Goal: Information Seeking & Learning: Learn about a topic

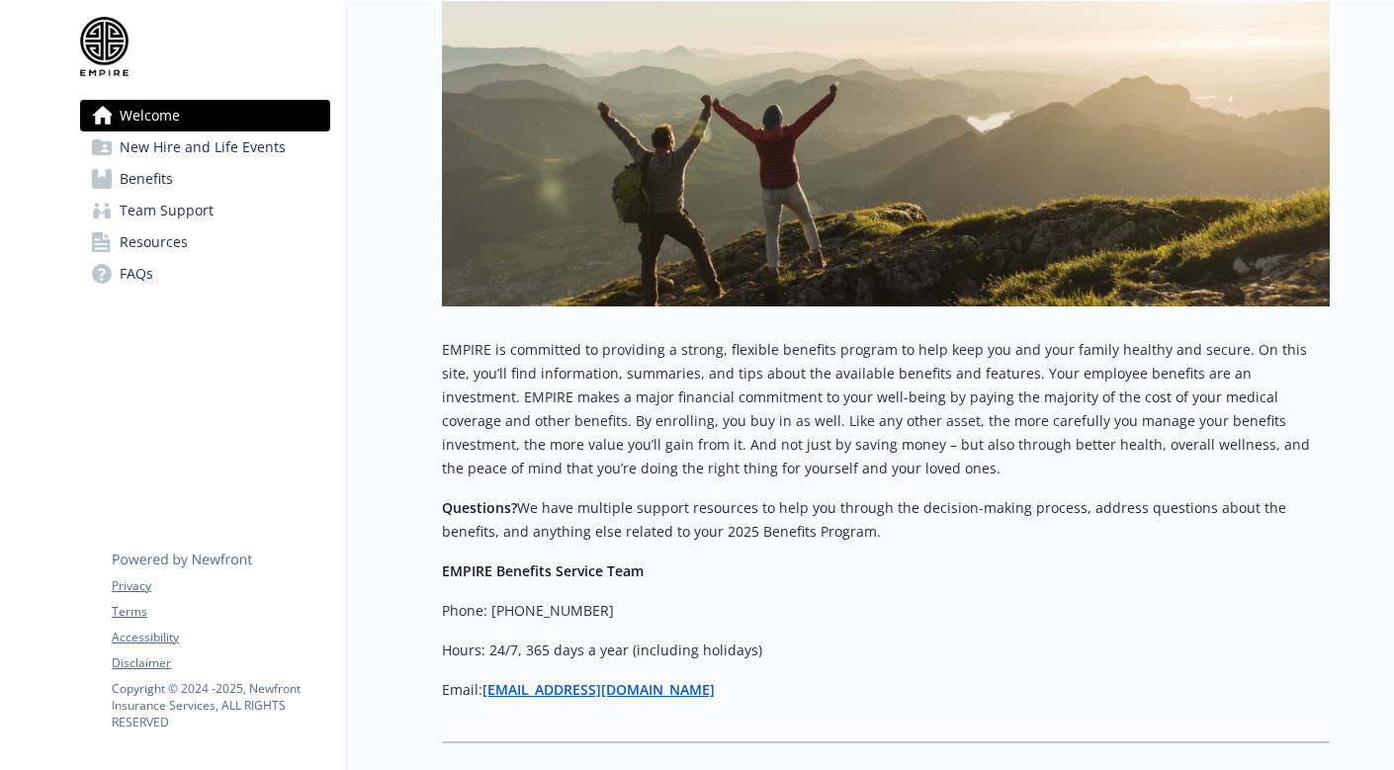
scroll to position [537, 0]
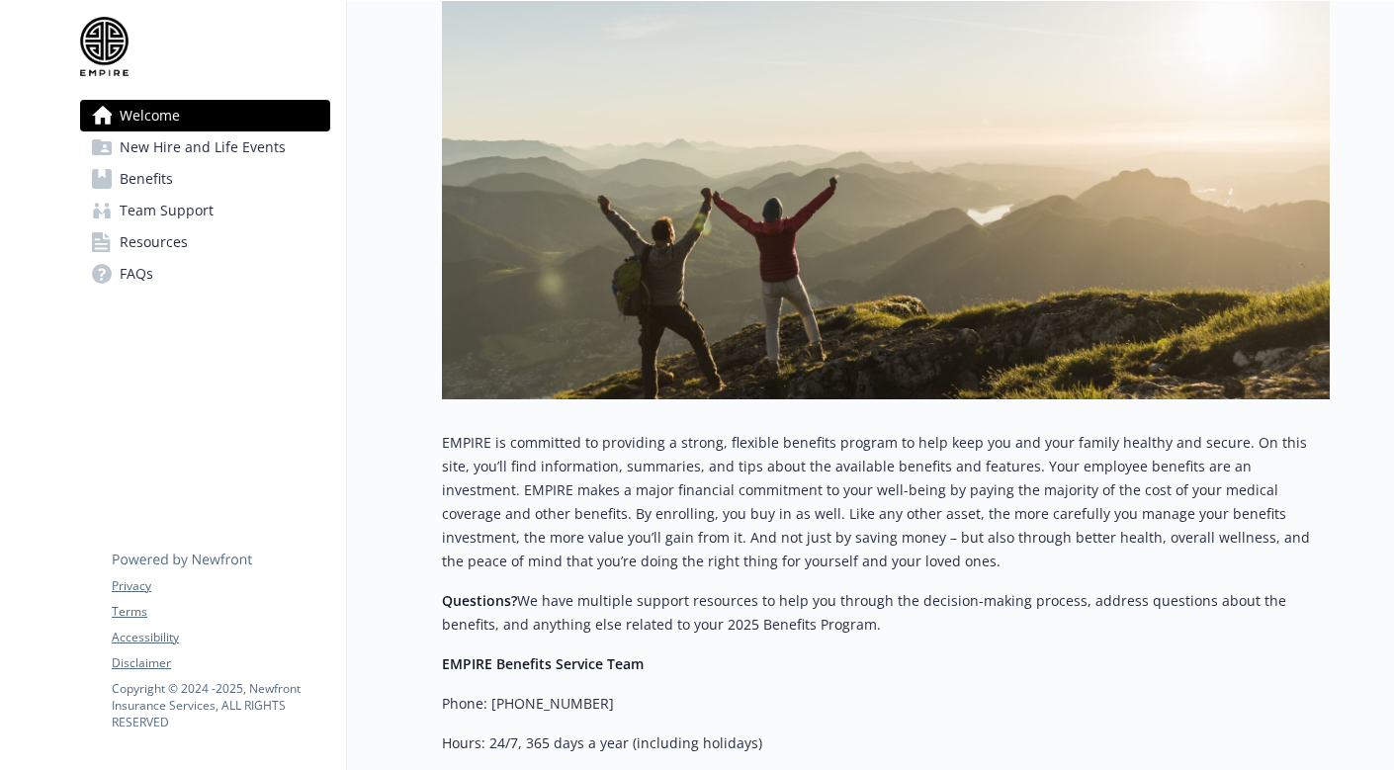
click at [152, 175] on span "Benefits" at bounding box center [146, 179] width 53 height 32
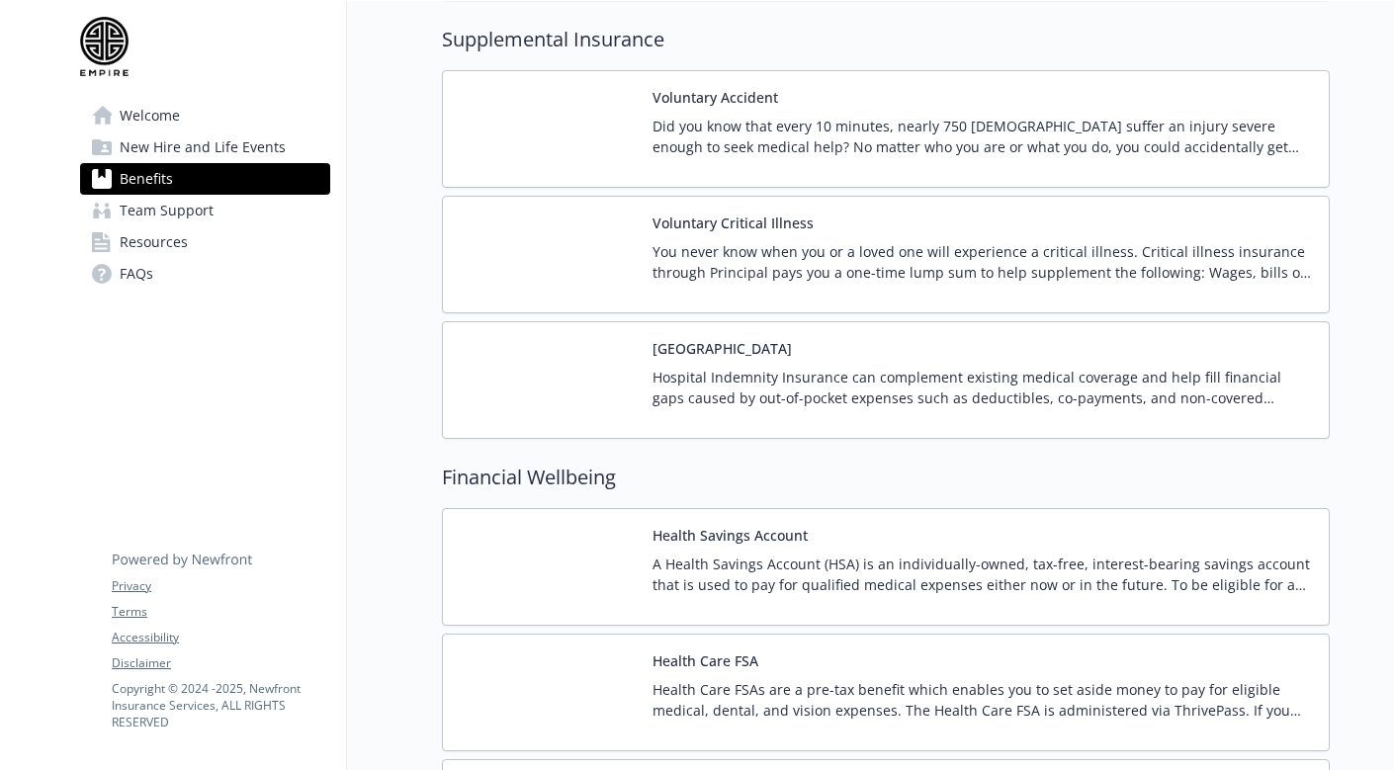
scroll to position [3339, 0]
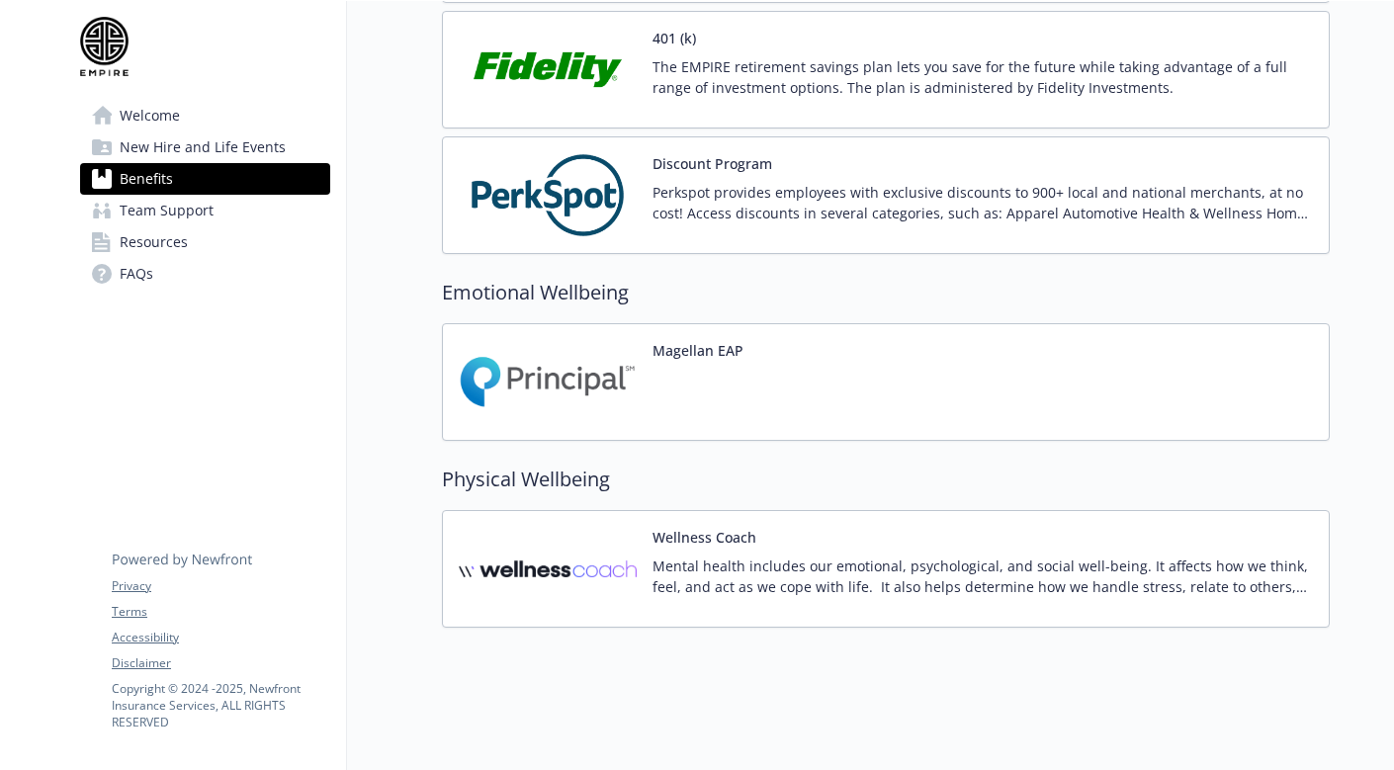
click at [208, 218] on span "Team Support" at bounding box center [167, 211] width 94 height 32
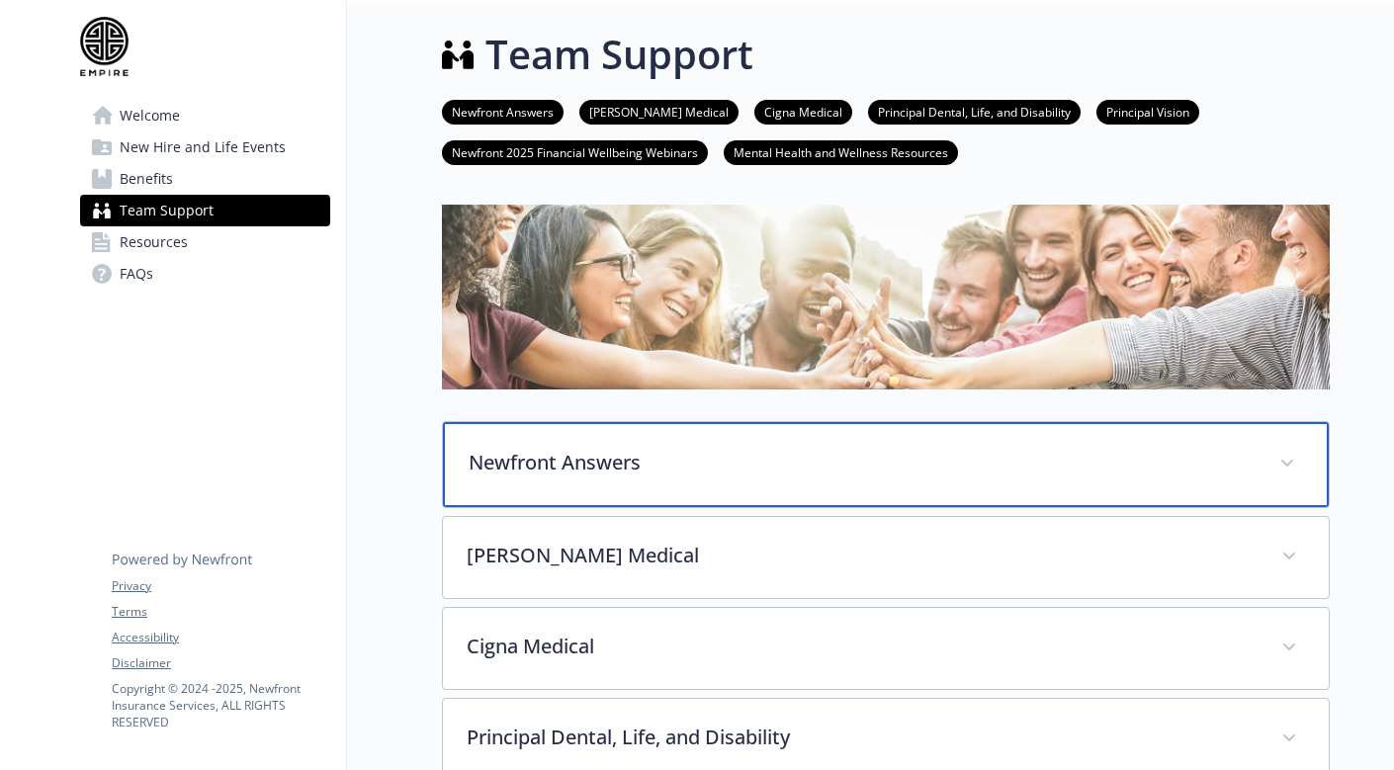
click at [511, 472] on p "Newfront Answers" at bounding box center [862, 463] width 787 height 30
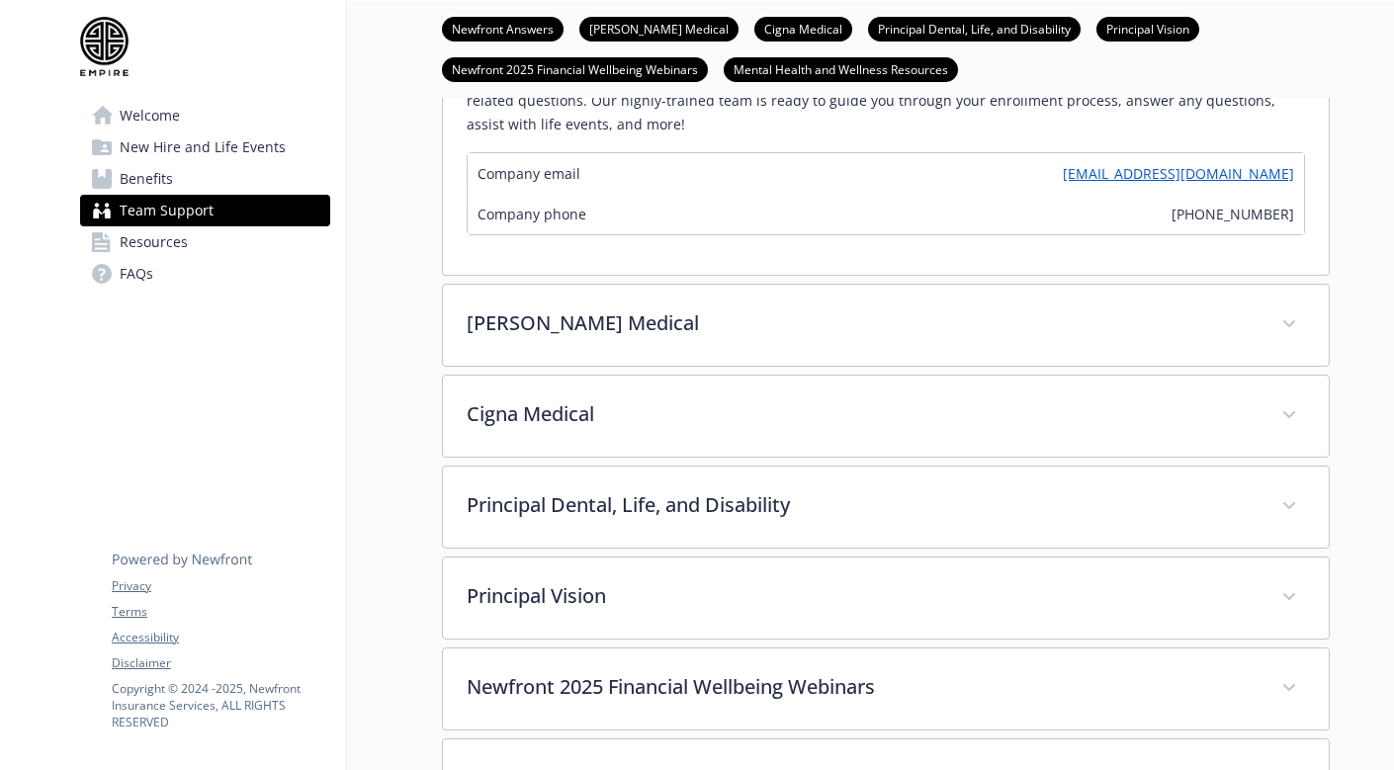
scroll to position [462, 0]
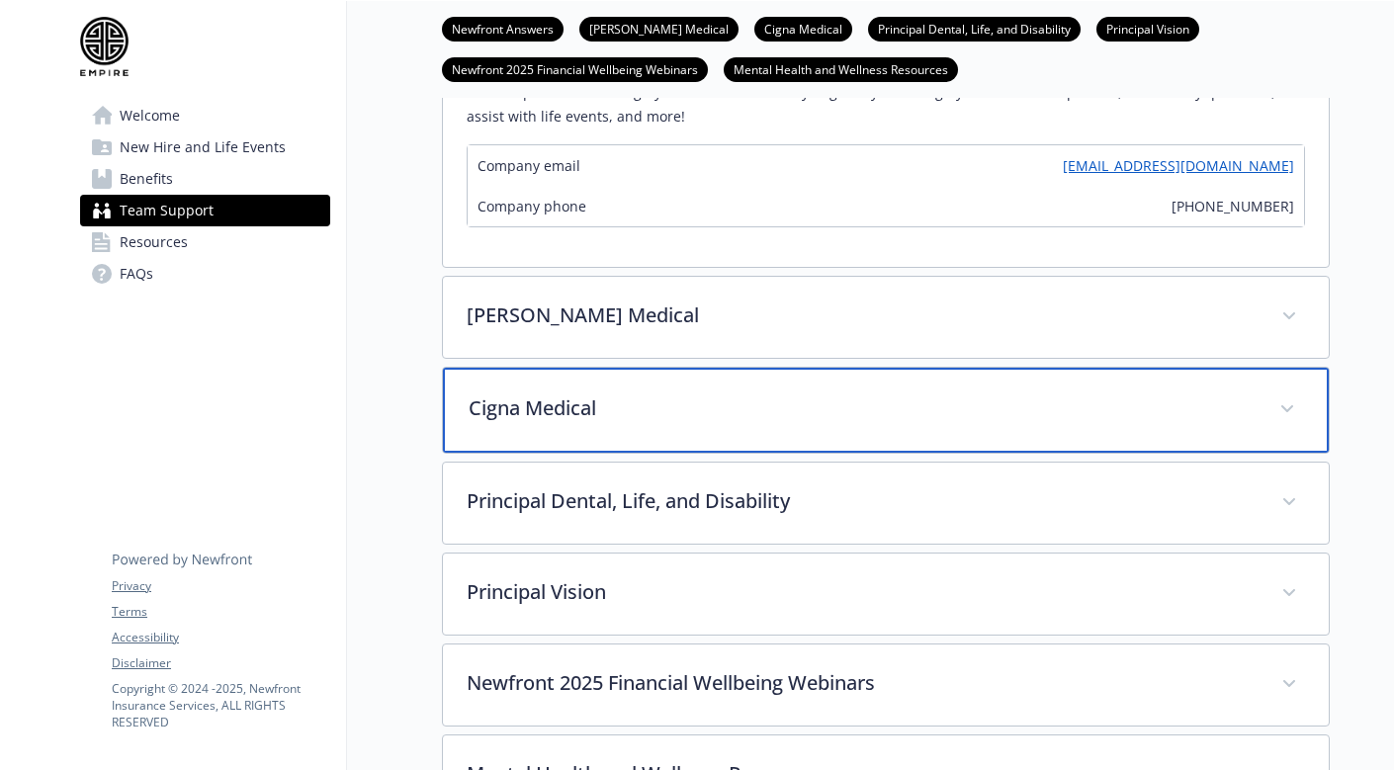
click at [542, 405] on p "Cigna Medical" at bounding box center [862, 408] width 787 height 30
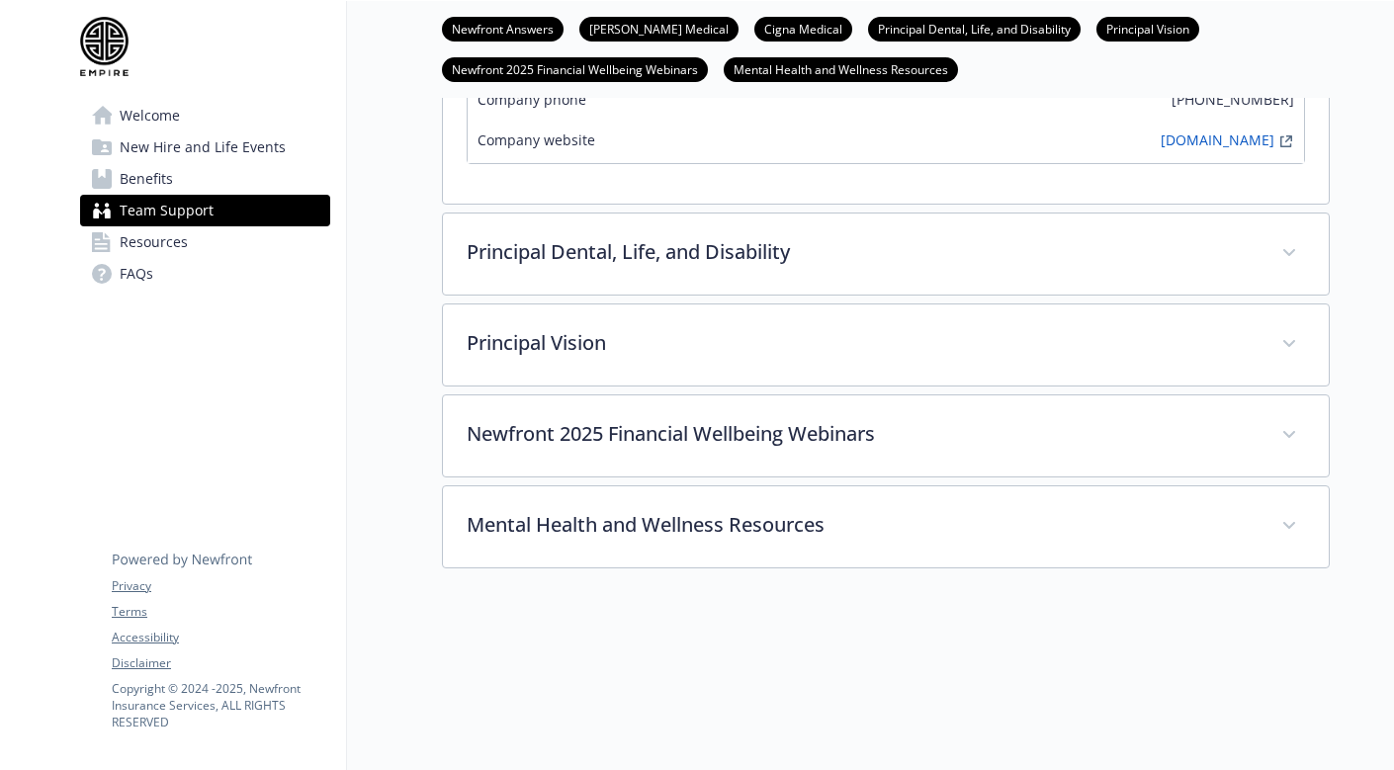
scroll to position [1040, 0]
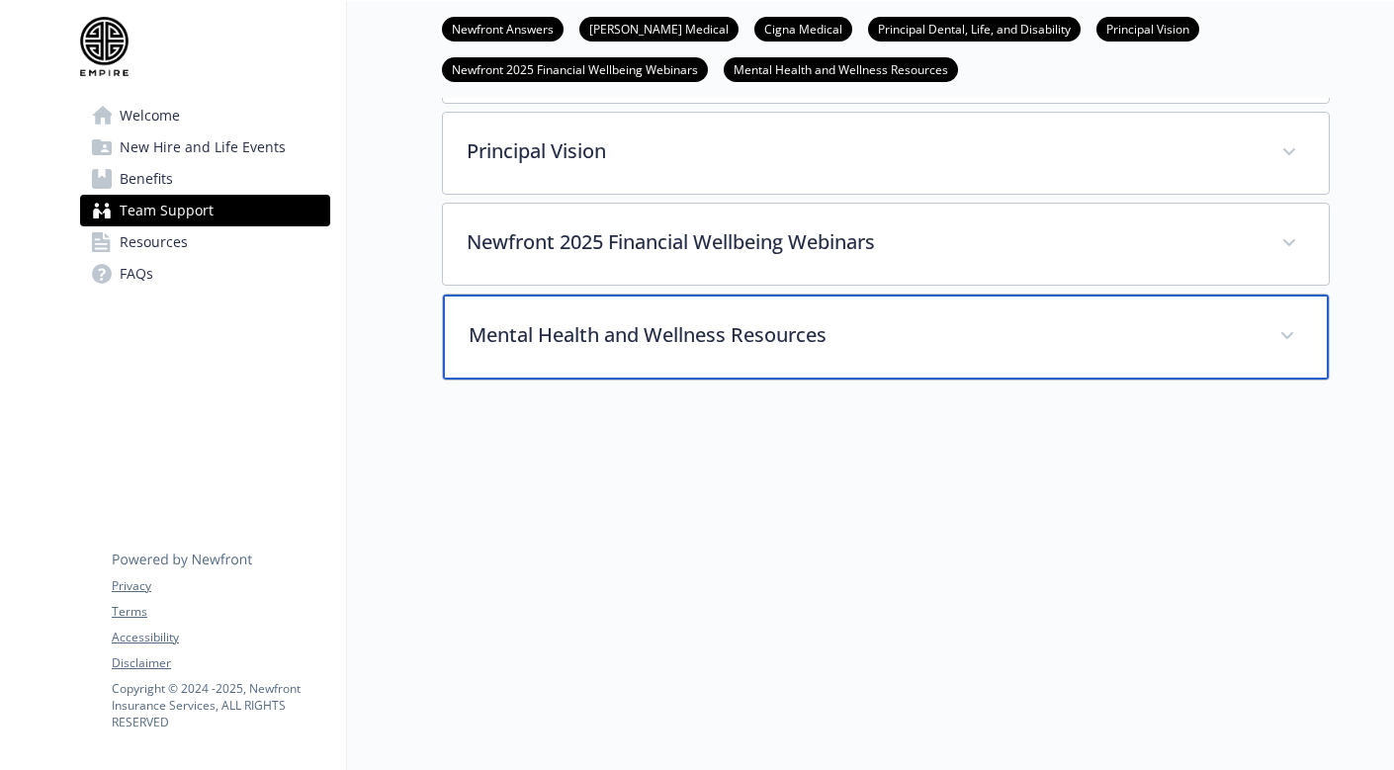
click at [579, 319] on div "Mental Health and Wellness Resources" at bounding box center [886, 337] width 886 height 85
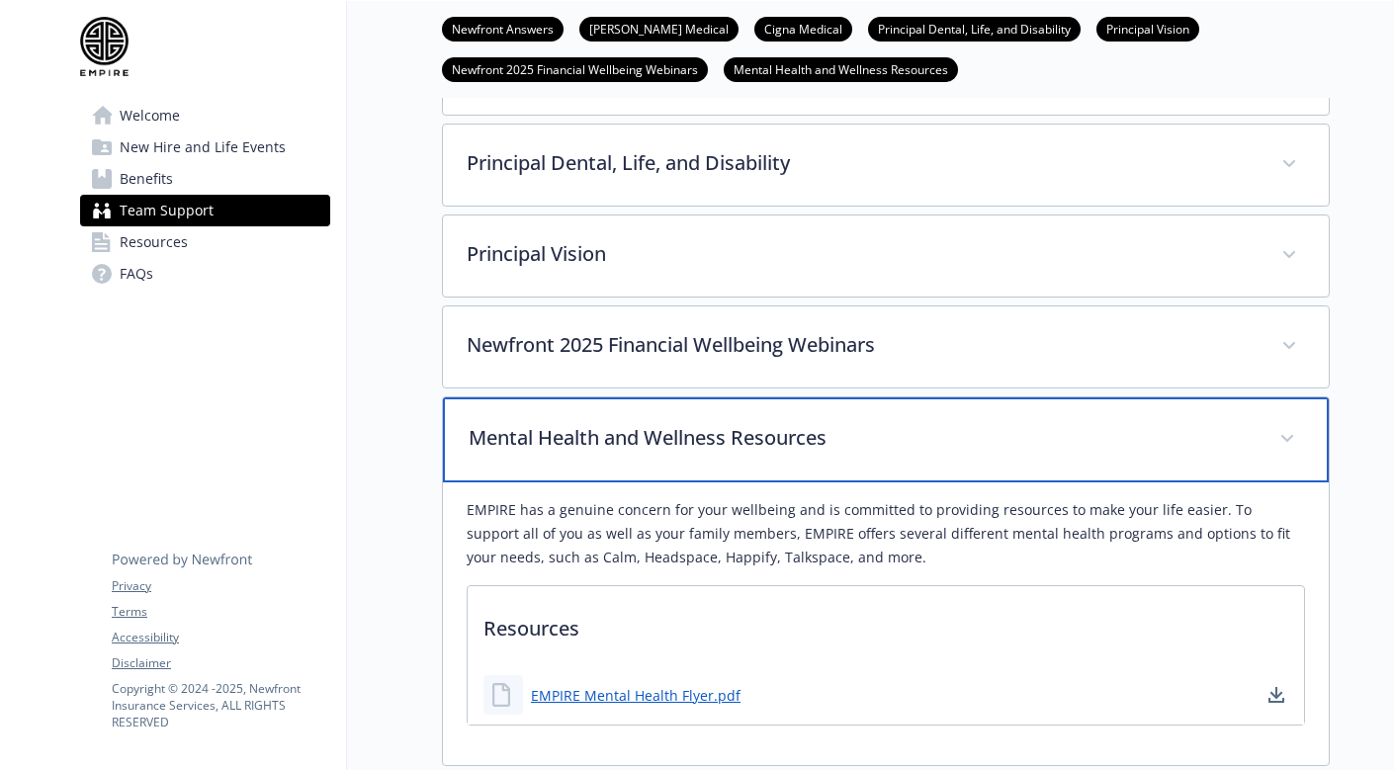
scroll to position [924, 0]
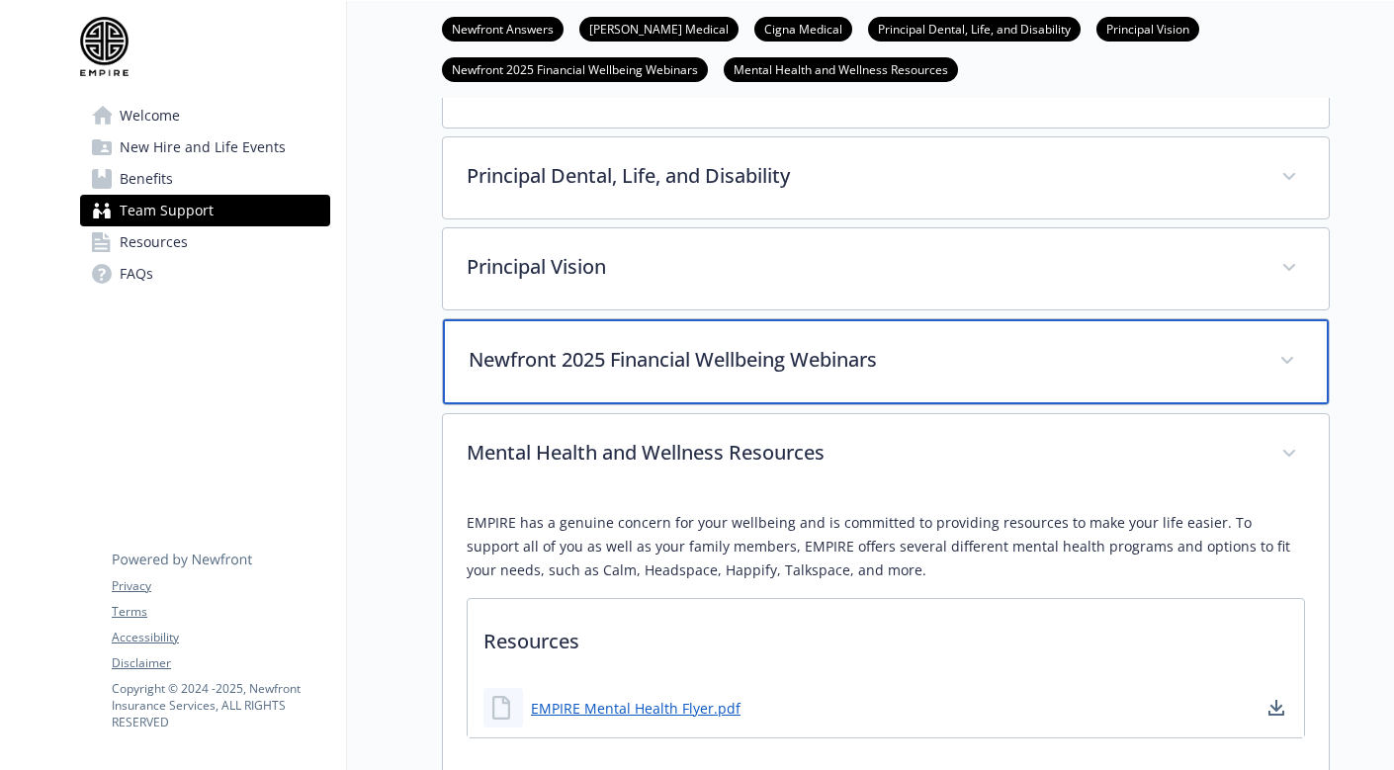
click at [562, 369] on p "Newfront 2025 Financial Wellbeing Webinars" at bounding box center [862, 360] width 787 height 30
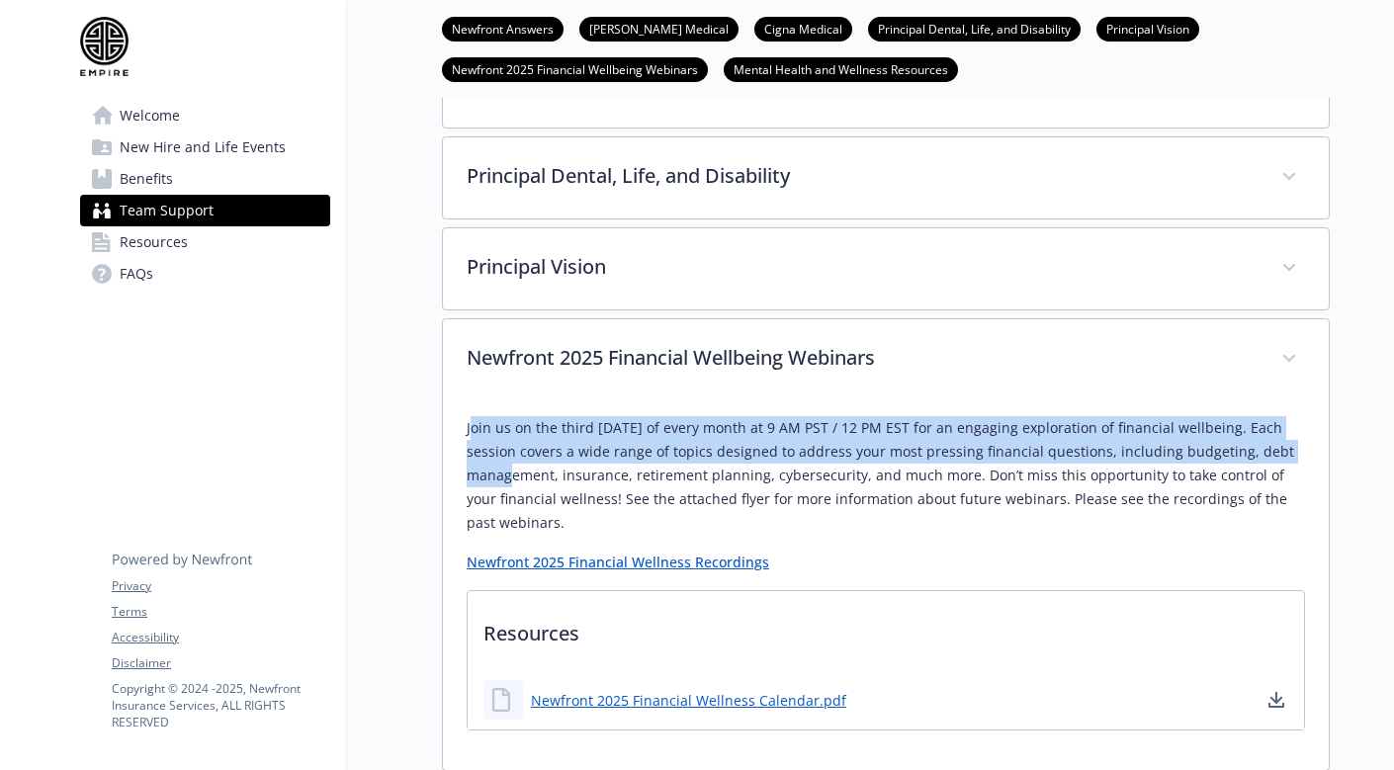
drag, startPoint x: 471, startPoint y: 431, endPoint x: 499, endPoint y: 471, distance: 48.8
click at [499, 471] on p "Join us on the third [DATE] of every month at 9 AM PST / 12 PM EST for an engag…" at bounding box center [886, 475] width 838 height 119
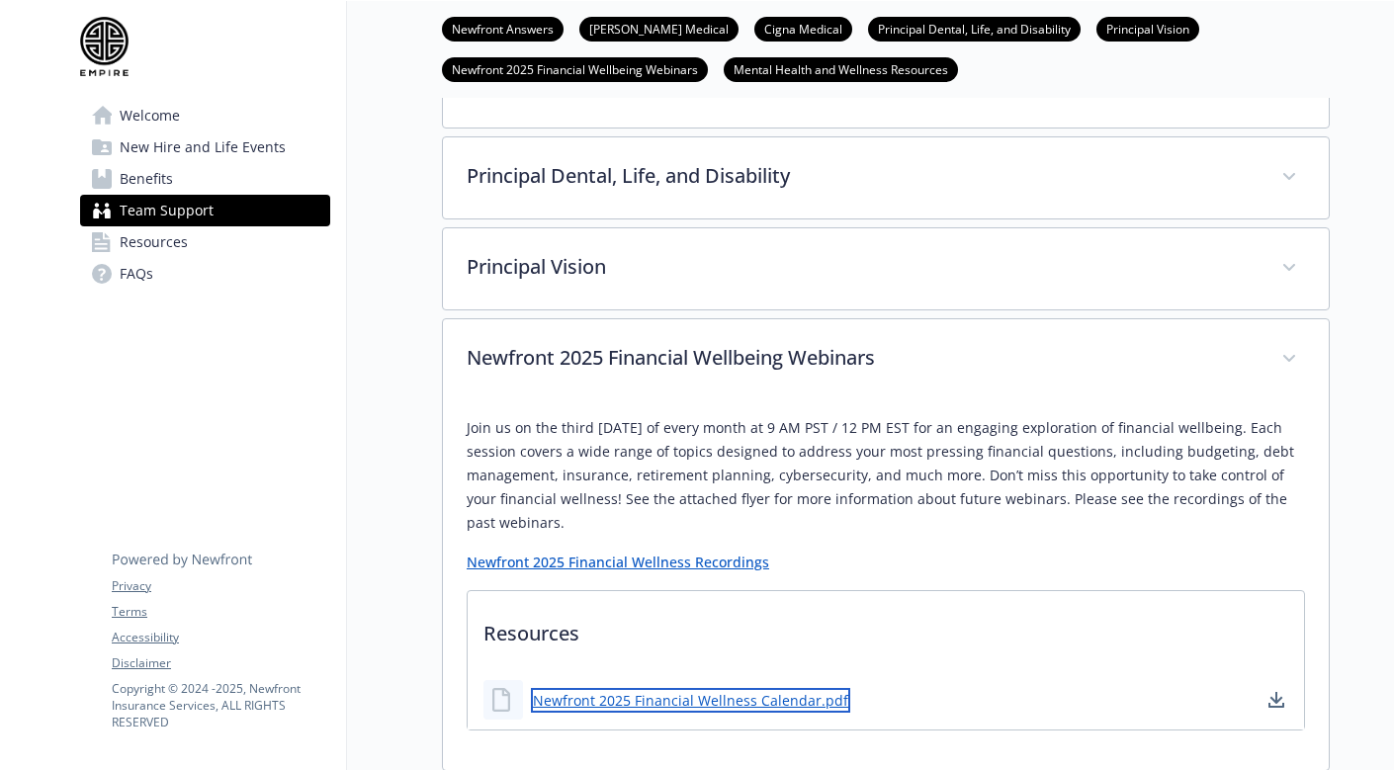
click at [576, 701] on link "Newfront 2025 Financial Wellness Calendar.pdf" at bounding box center [690, 700] width 319 height 25
click at [89, 52] on img at bounding box center [104, 46] width 48 height 59
click at [106, 39] on img at bounding box center [104, 46] width 48 height 59
click at [150, 118] on span "Welcome" at bounding box center [150, 116] width 60 height 32
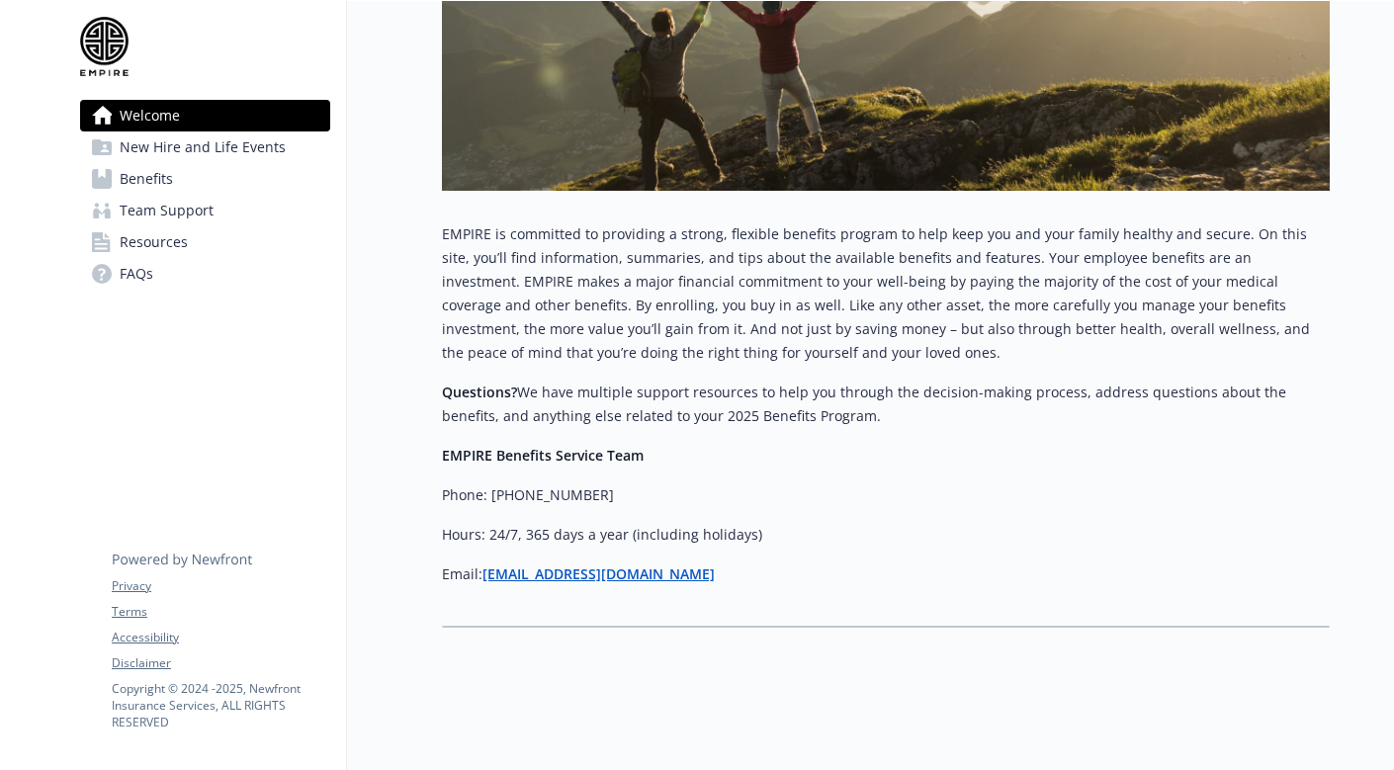
scroll to position [593, 0]
click at [223, 149] on span "New Hire and Life Events" at bounding box center [203, 147] width 166 height 32
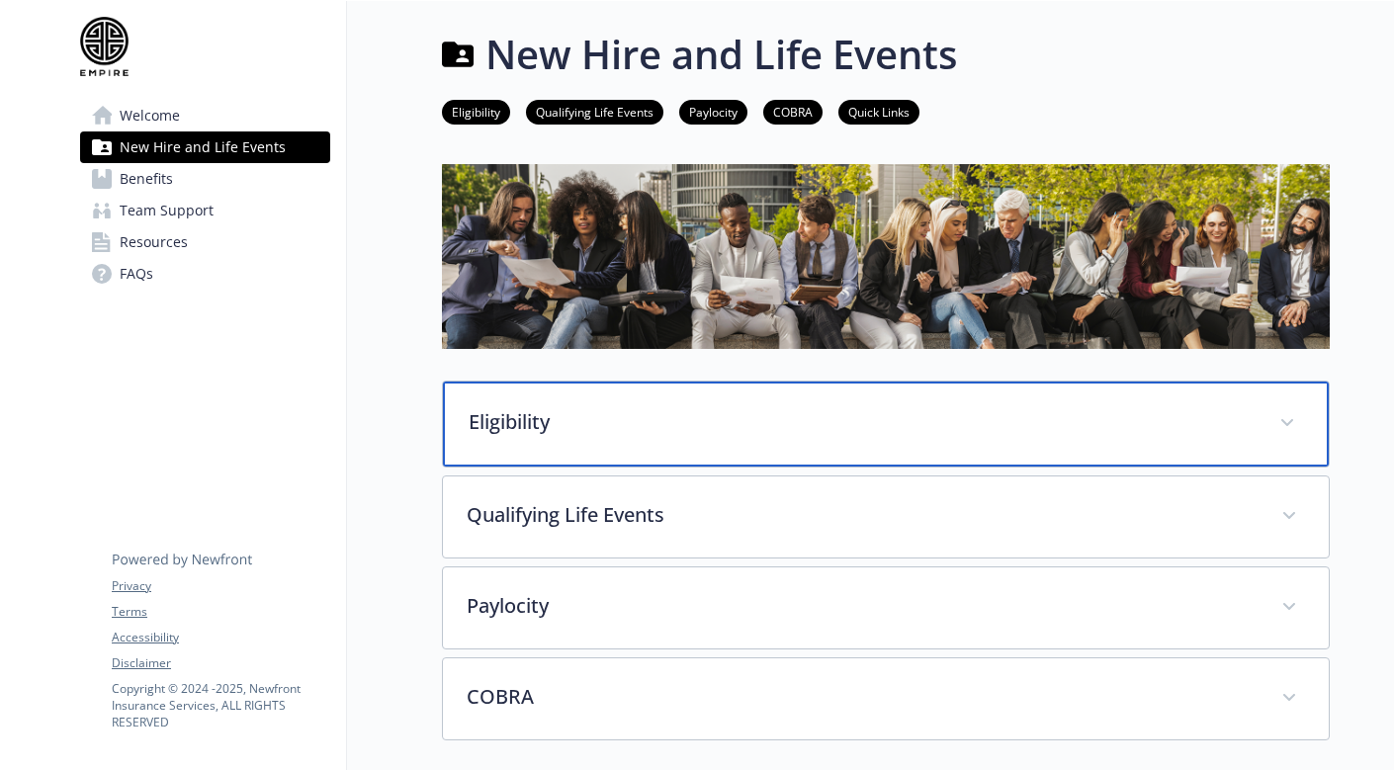
click at [533, 427] on p "Eligibility" at bounding box center [862, 422] width 787 height 30
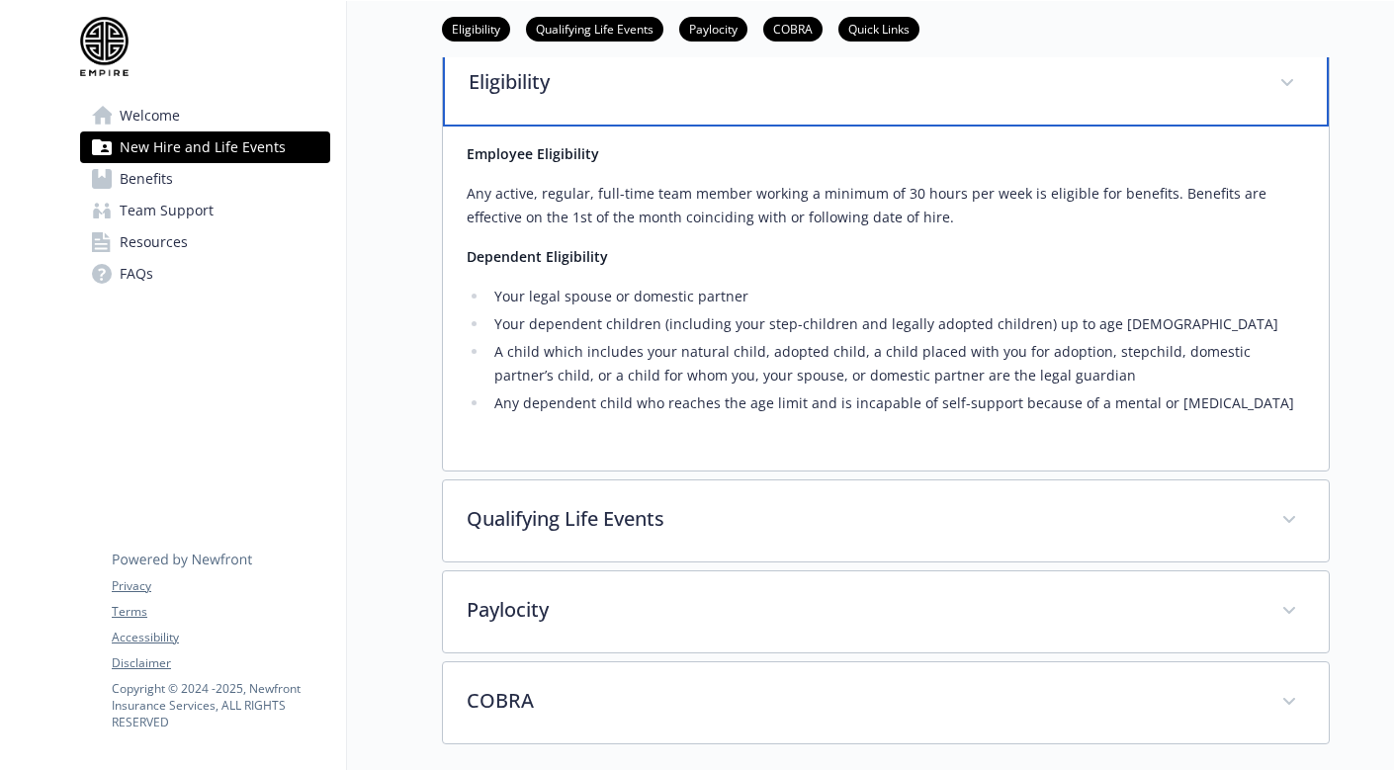
scroll to position [359, 0]
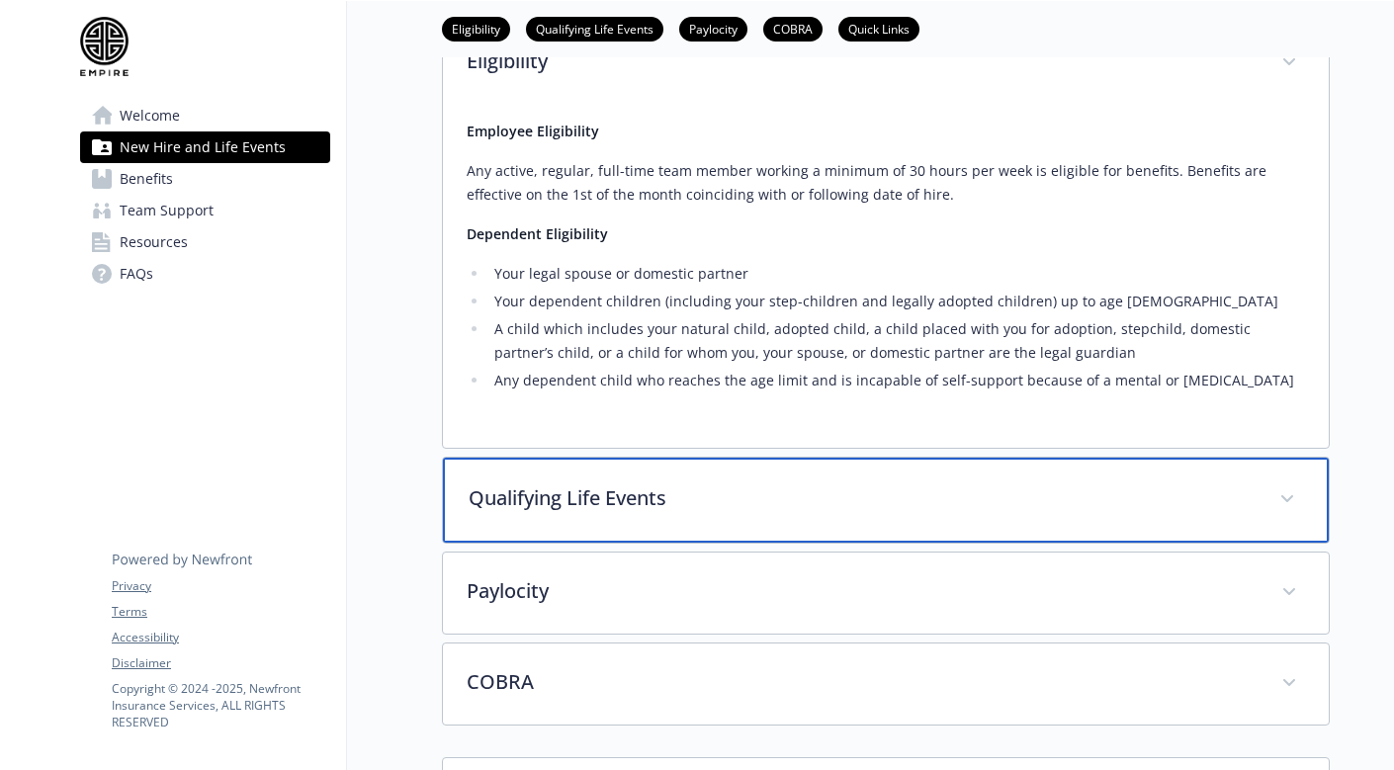
click at [527, 495] on p "Qualifying Life Events" at bounding box center [862, 498] width 787 height 30
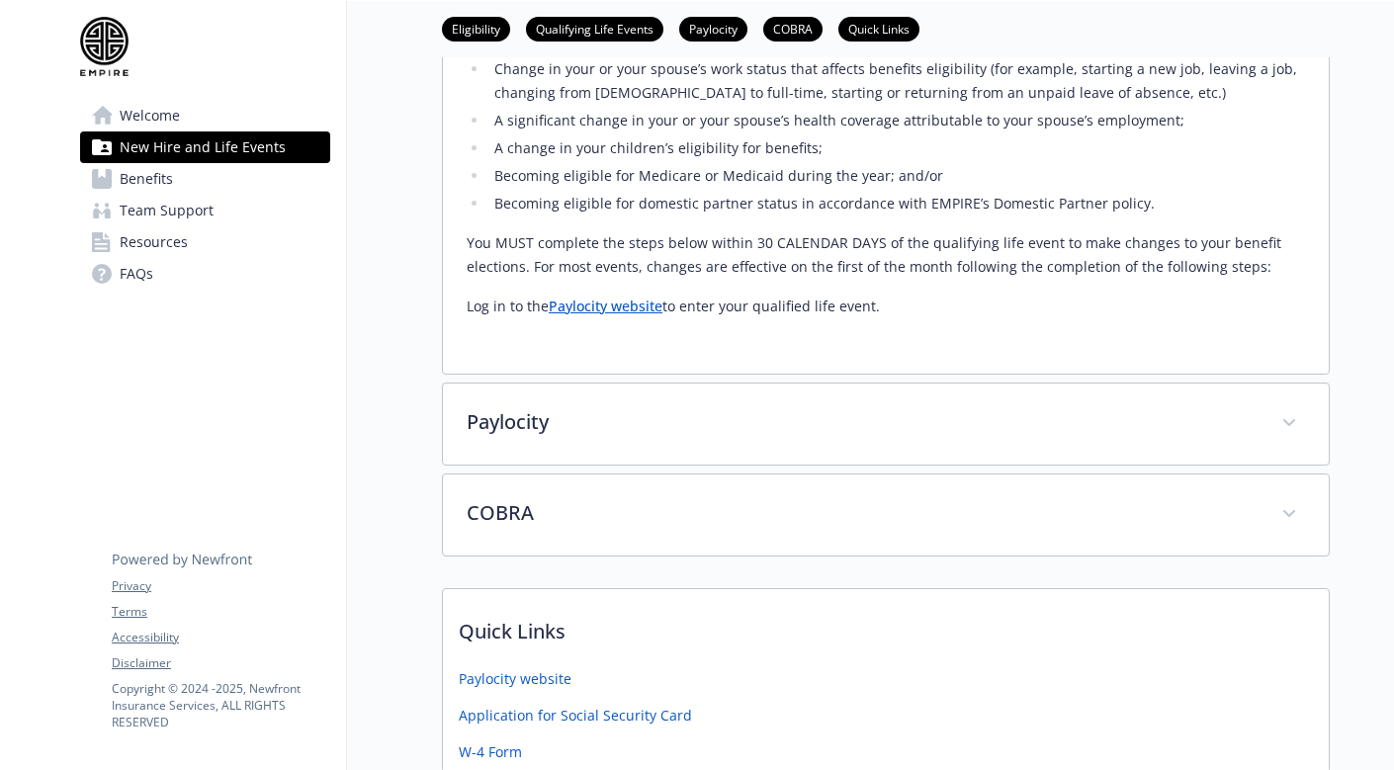
scroll to position [1126, 0]
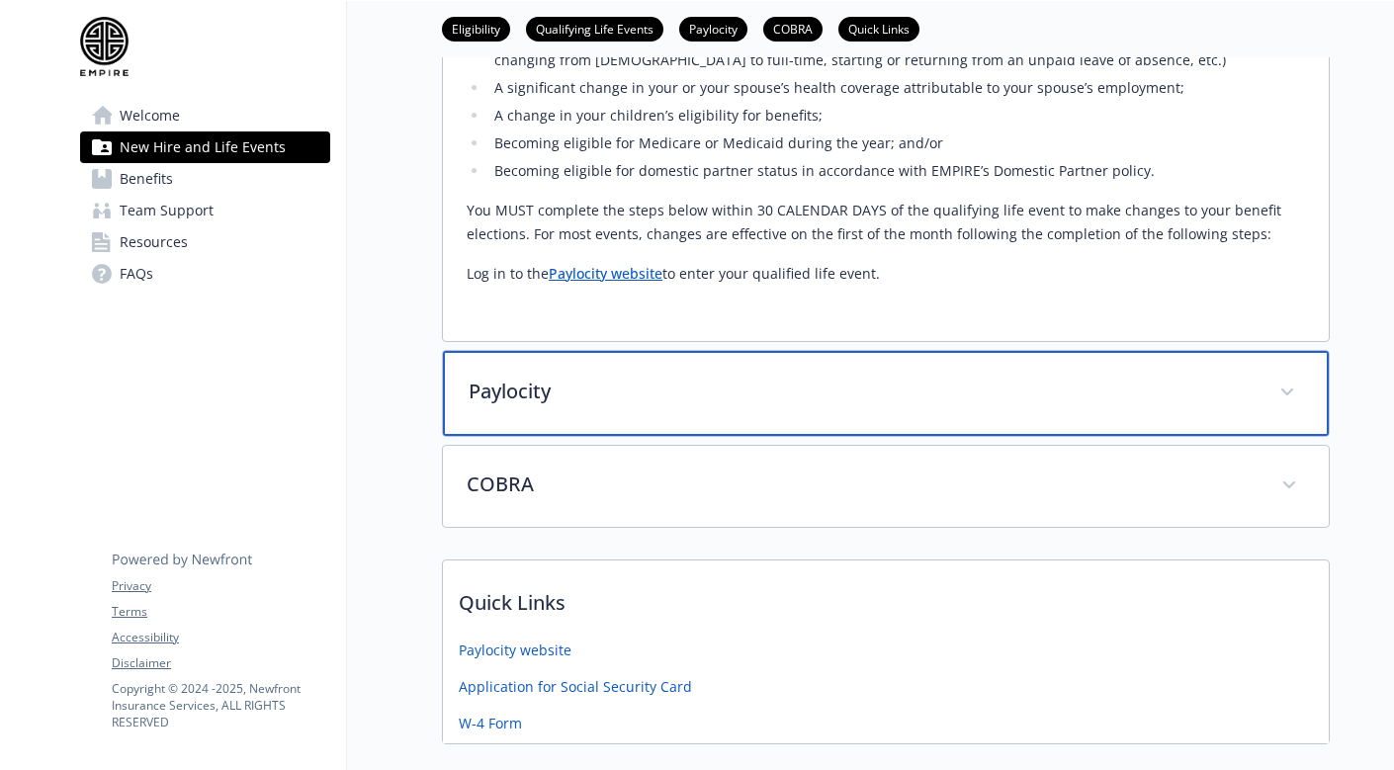
click at [594, 394] on p "Paylocity" at bounding box center [862, 392] width 787 height 30
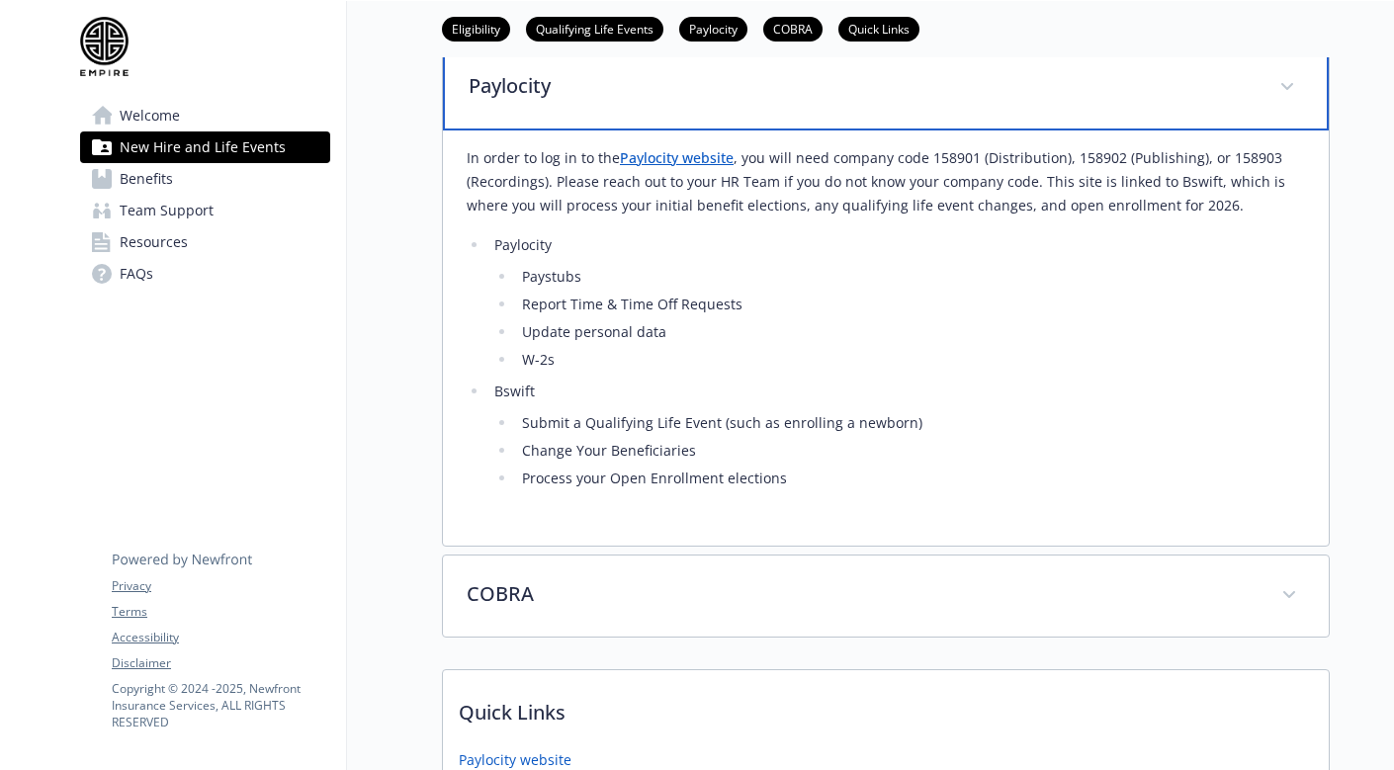
scroll to position [1658, 0]
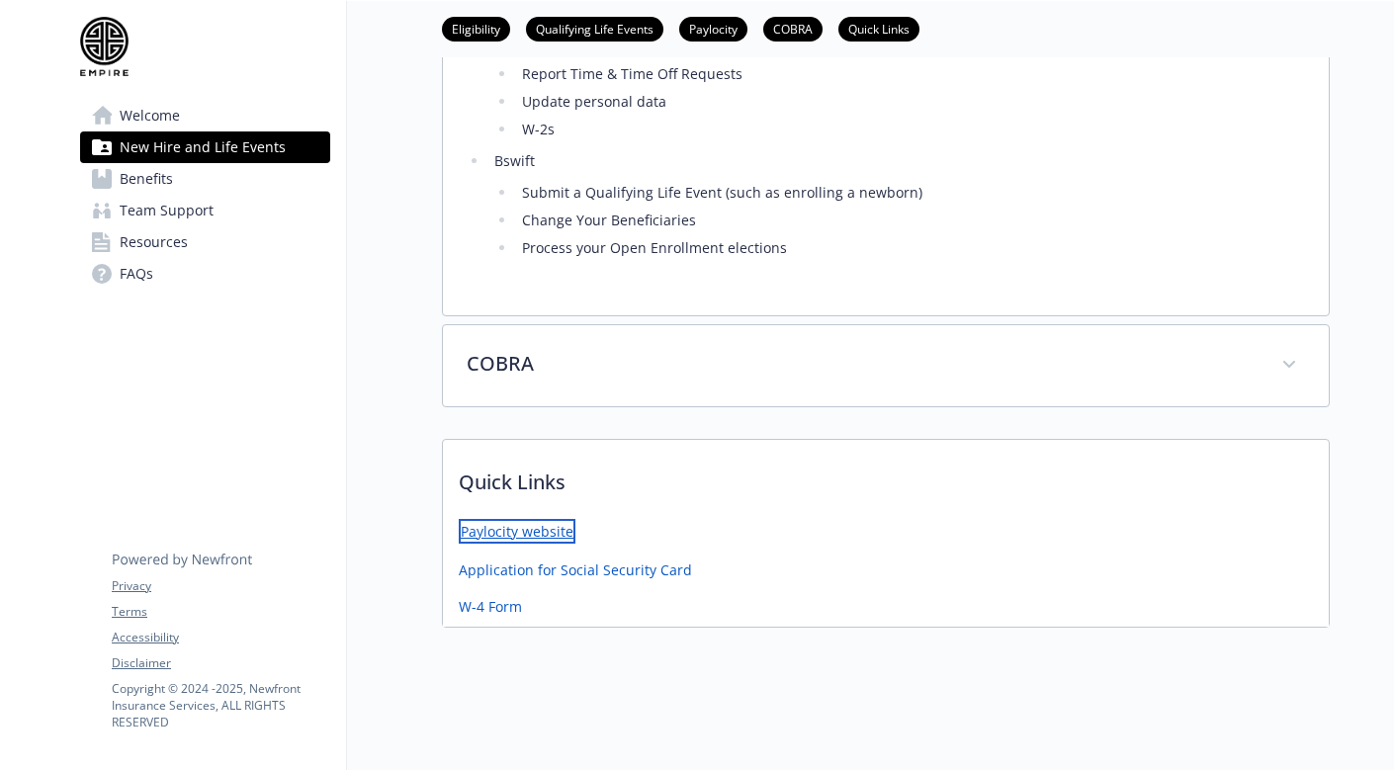
click at [521, 529] on link "Paylocity website" at bounding box center [517, 531] width 117 height 25
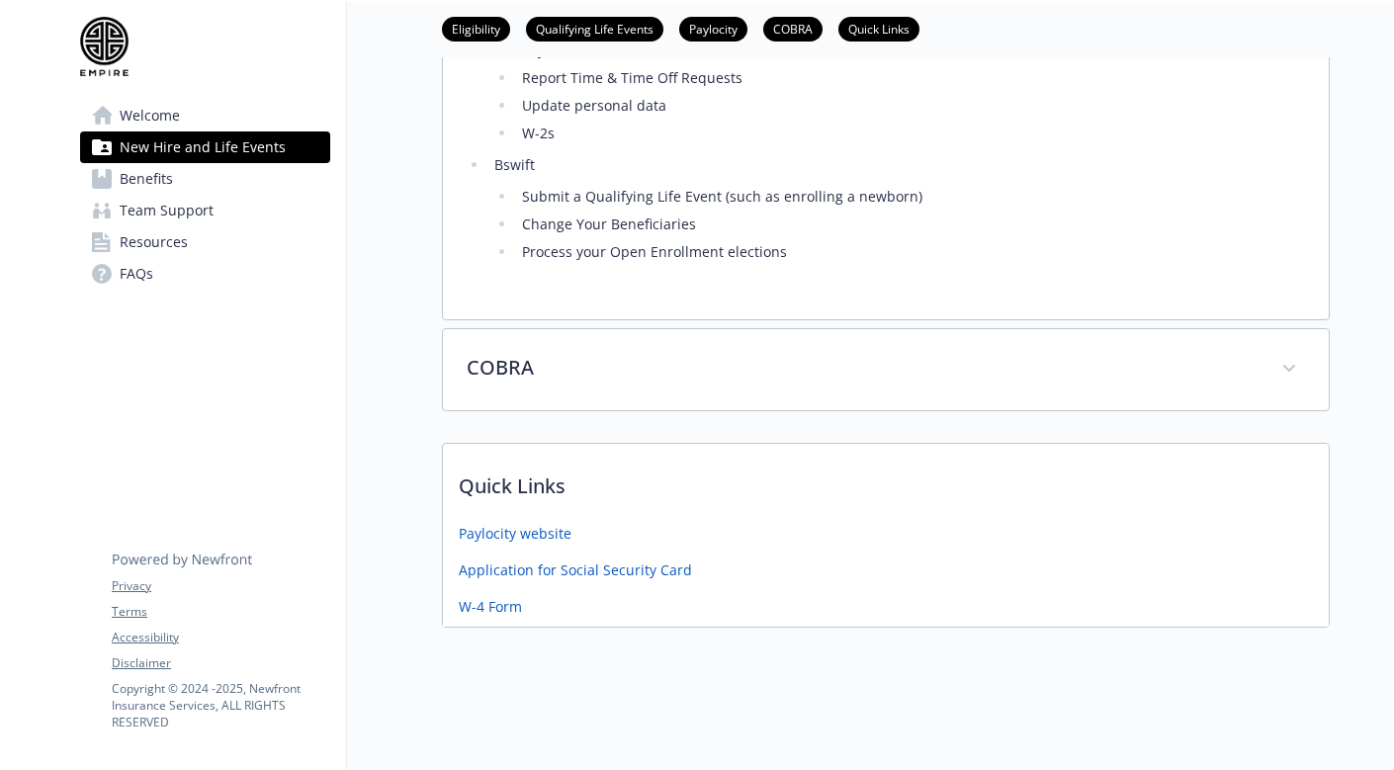
click at [127, 267] on span "FAQs" at bounding box center [137, 274] width 34 height 32
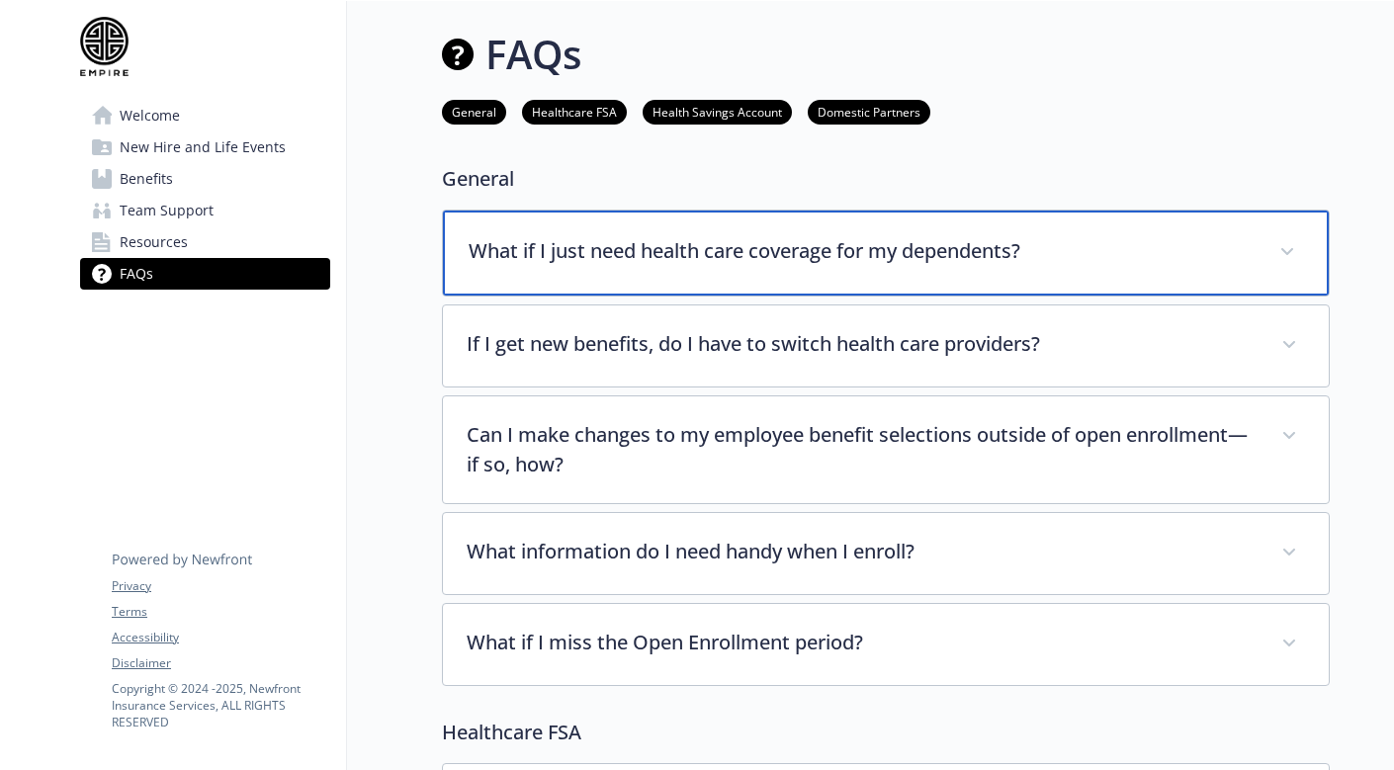
click at [527, 276] on div "What if I just need health care coverage for my dependents?" at bounding box center [886, 253] width 886 height 85
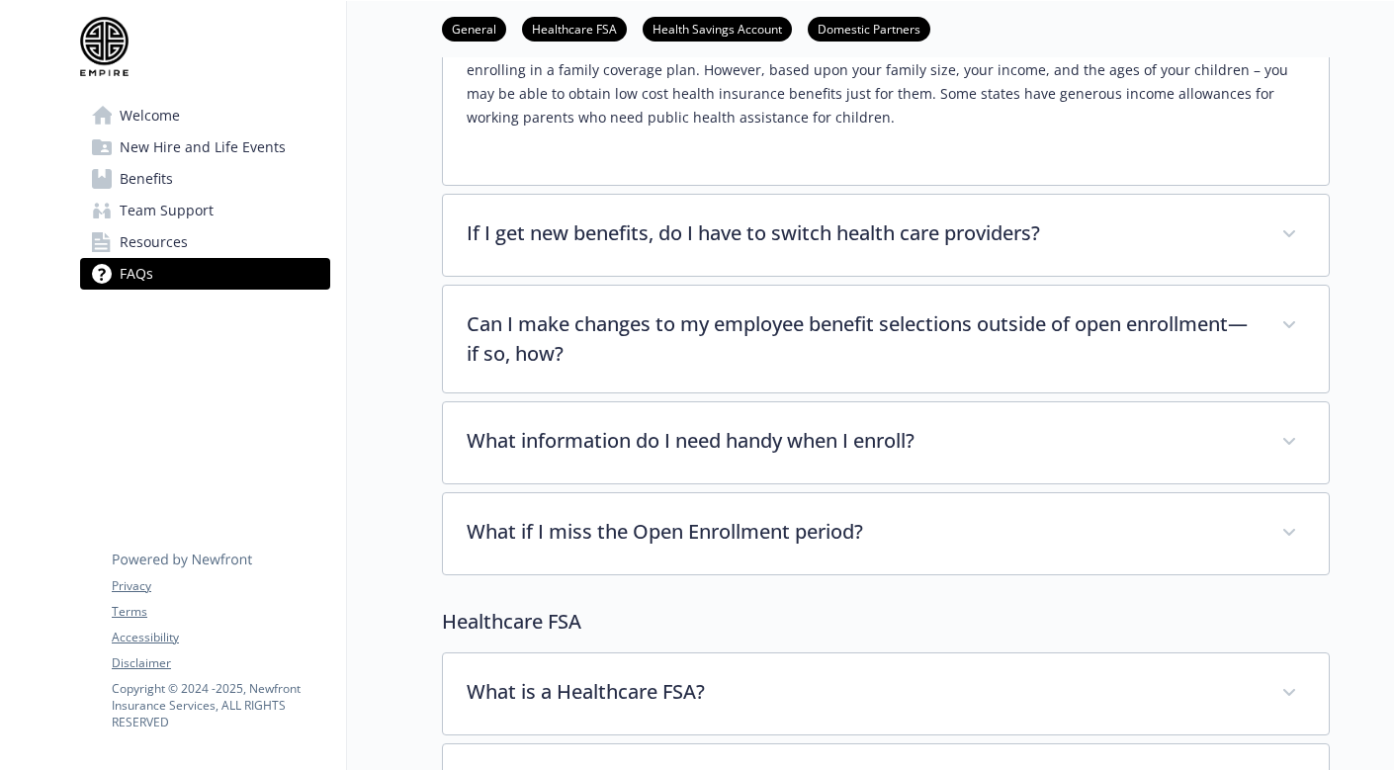
scroll to position [281, 0]
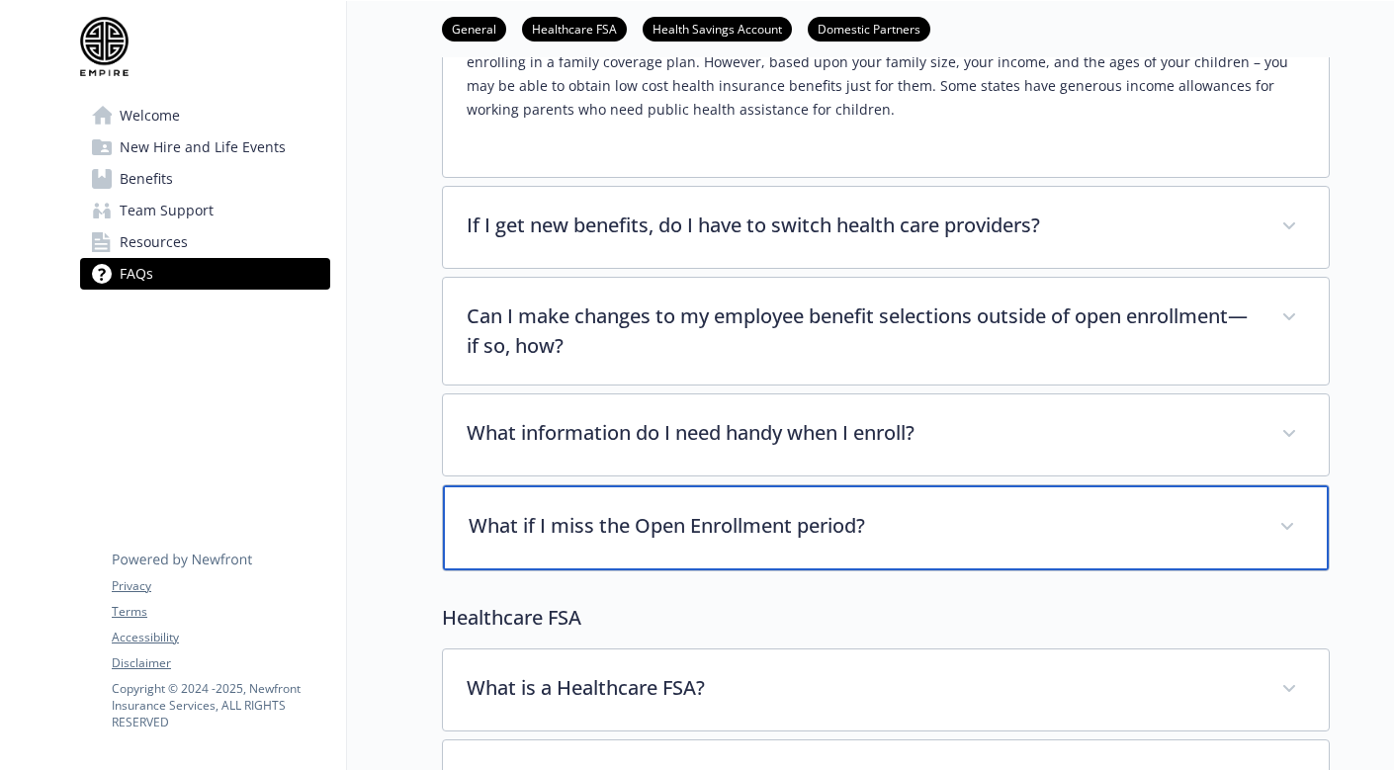
click at [526, 529] on p "What if I miss the Open Enrollment period?" at bounding box center [862, 526] width 787 height 30
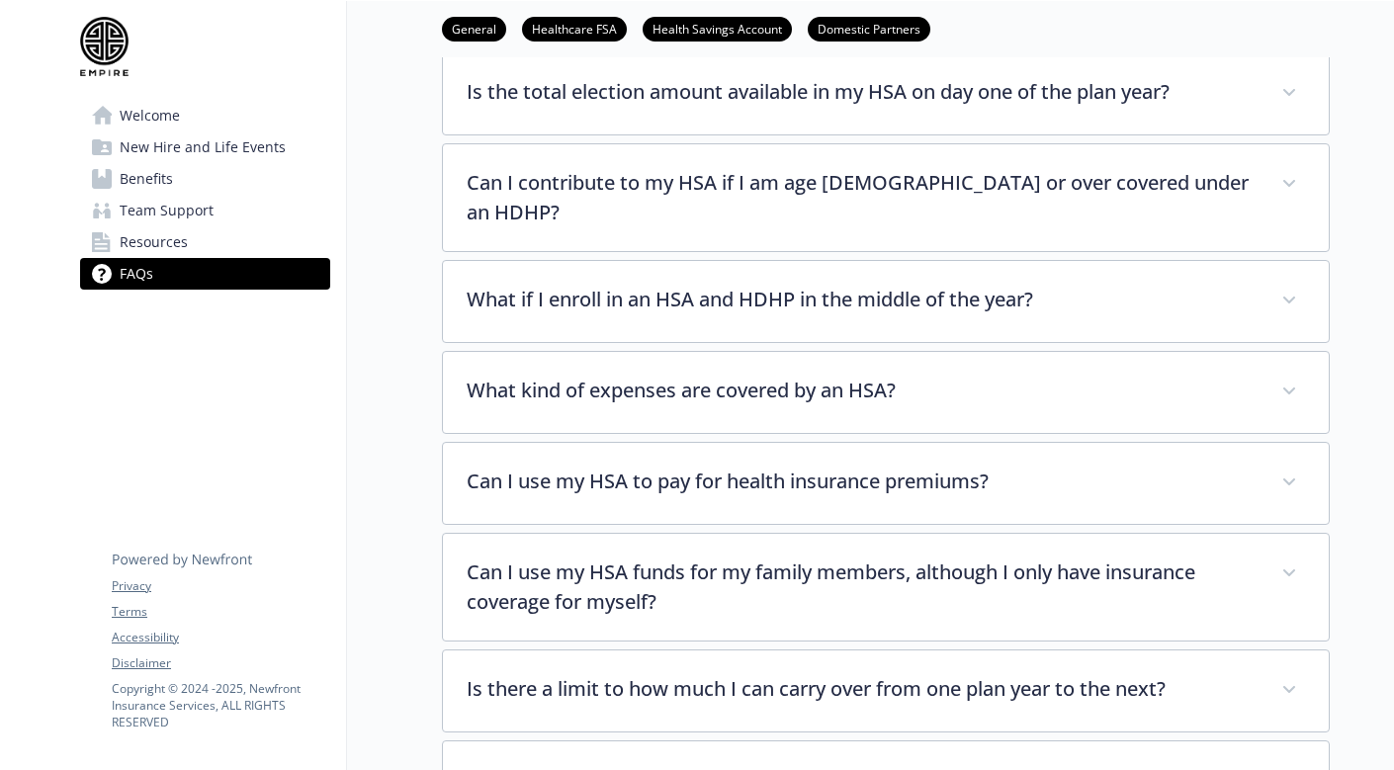
scroll to position [1906, 0]
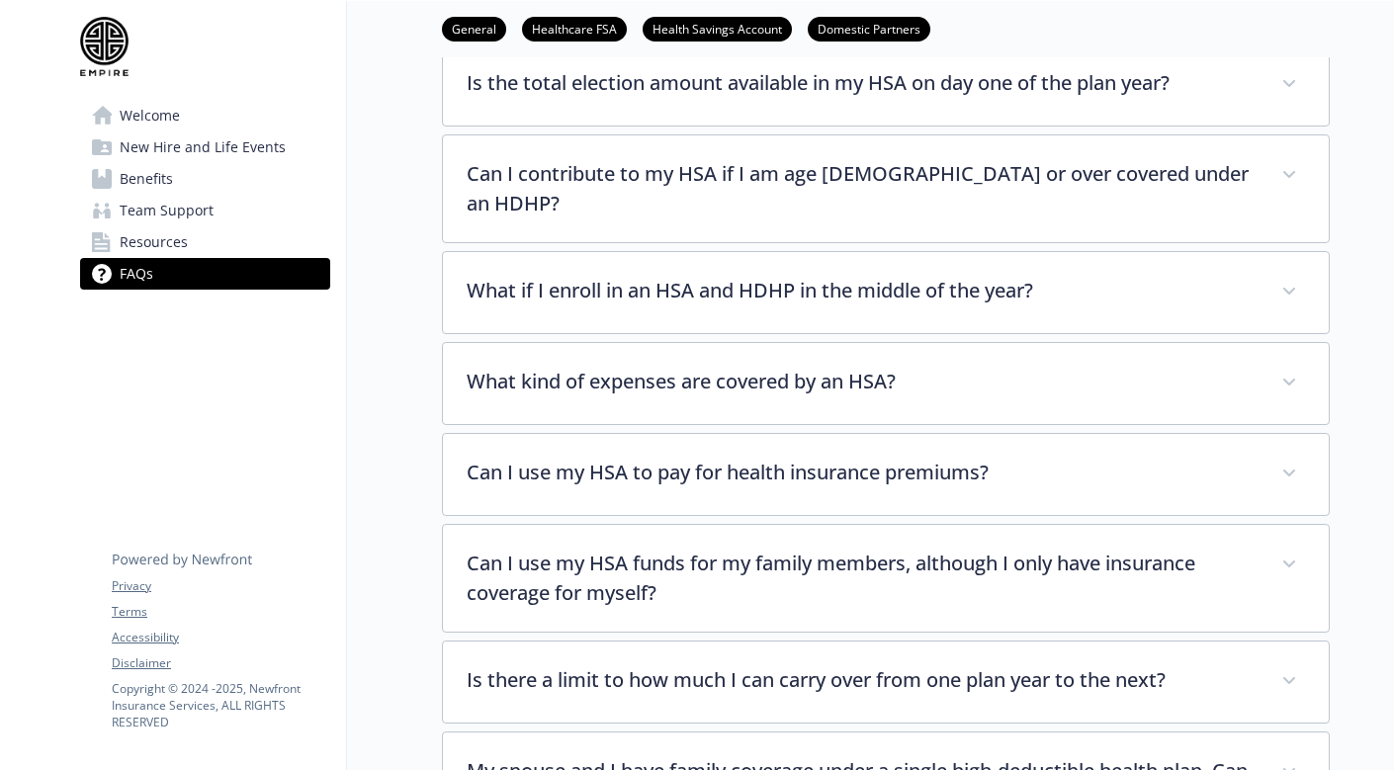
click at [167, 240] on span "Resources" at bounding box center [154, 242] width 68 height 32
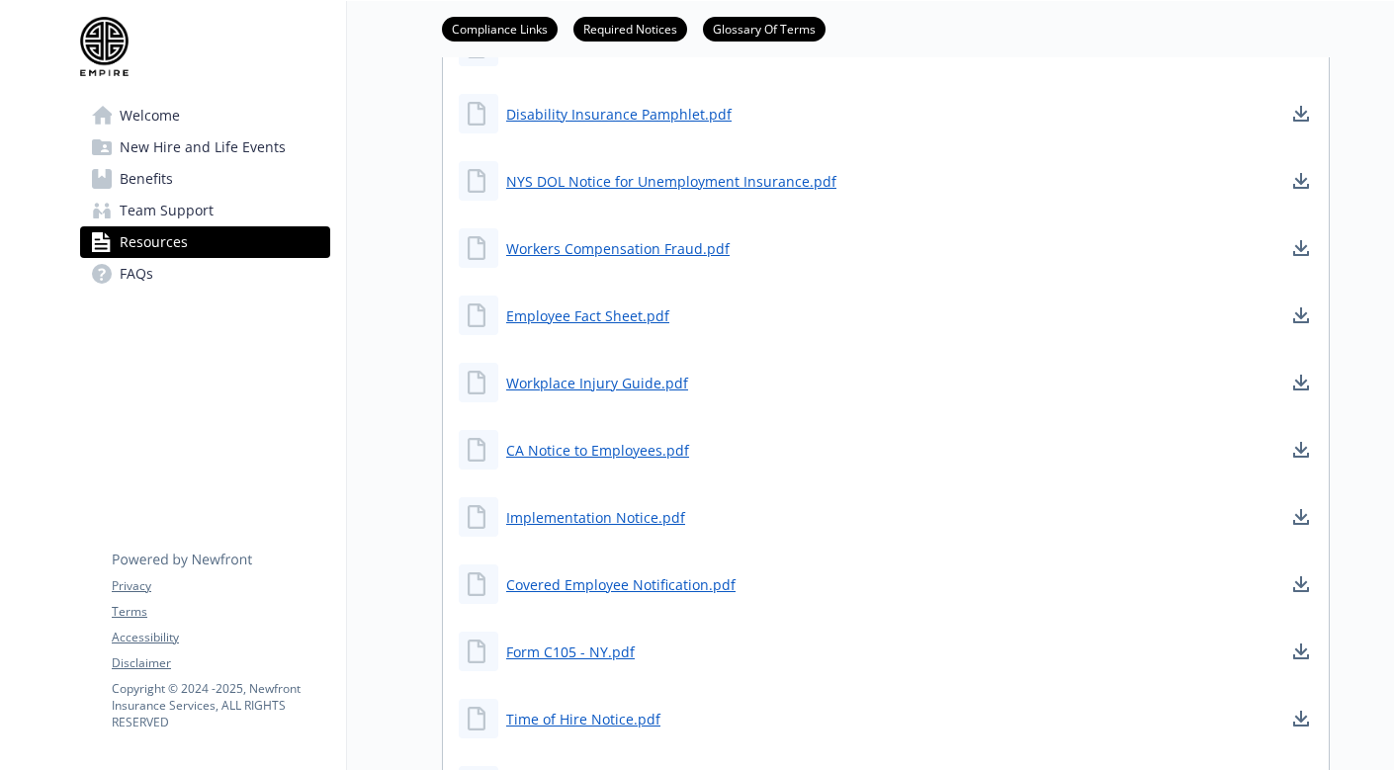
scroll to position [1134, 0]
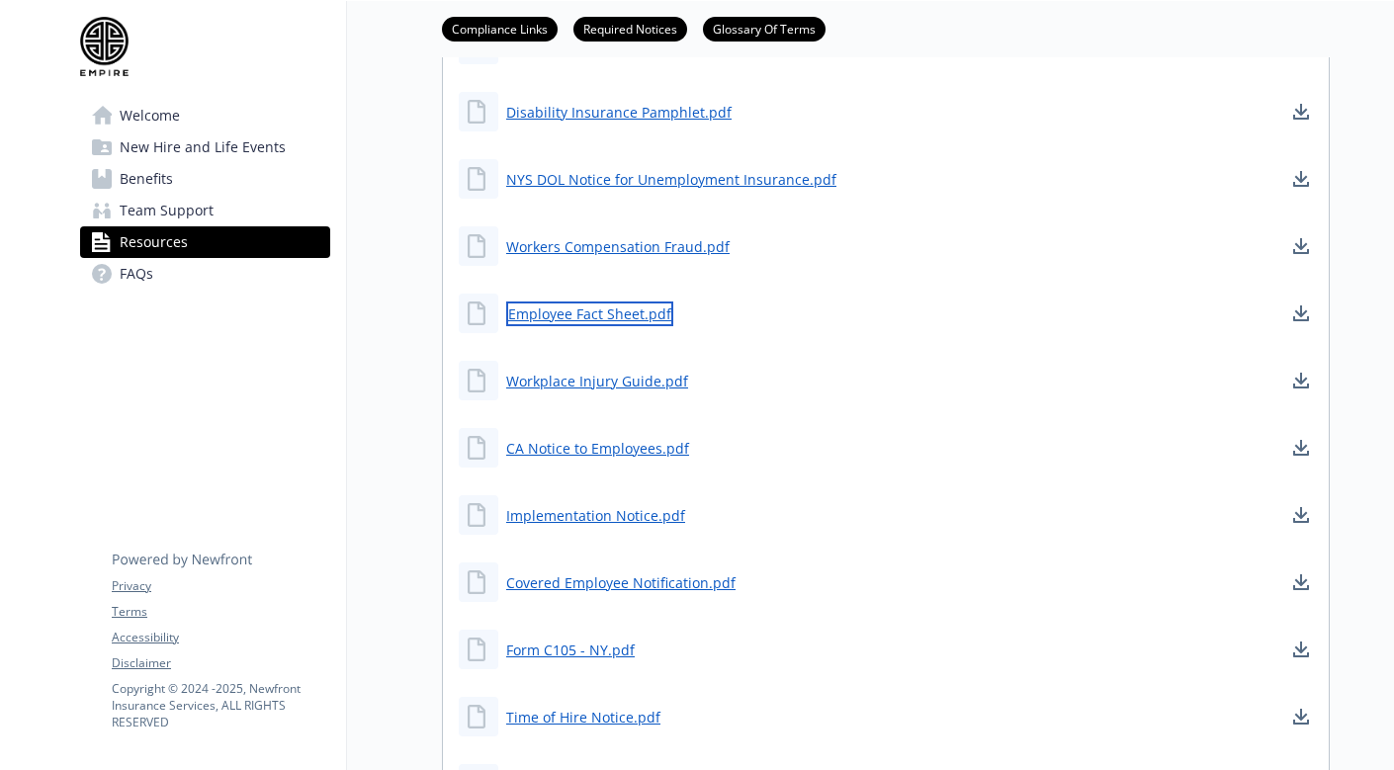
click at [616, 312] on link "Employee Fact Sheet.pdf" at bounding box center [589, 314] width 167 height 25
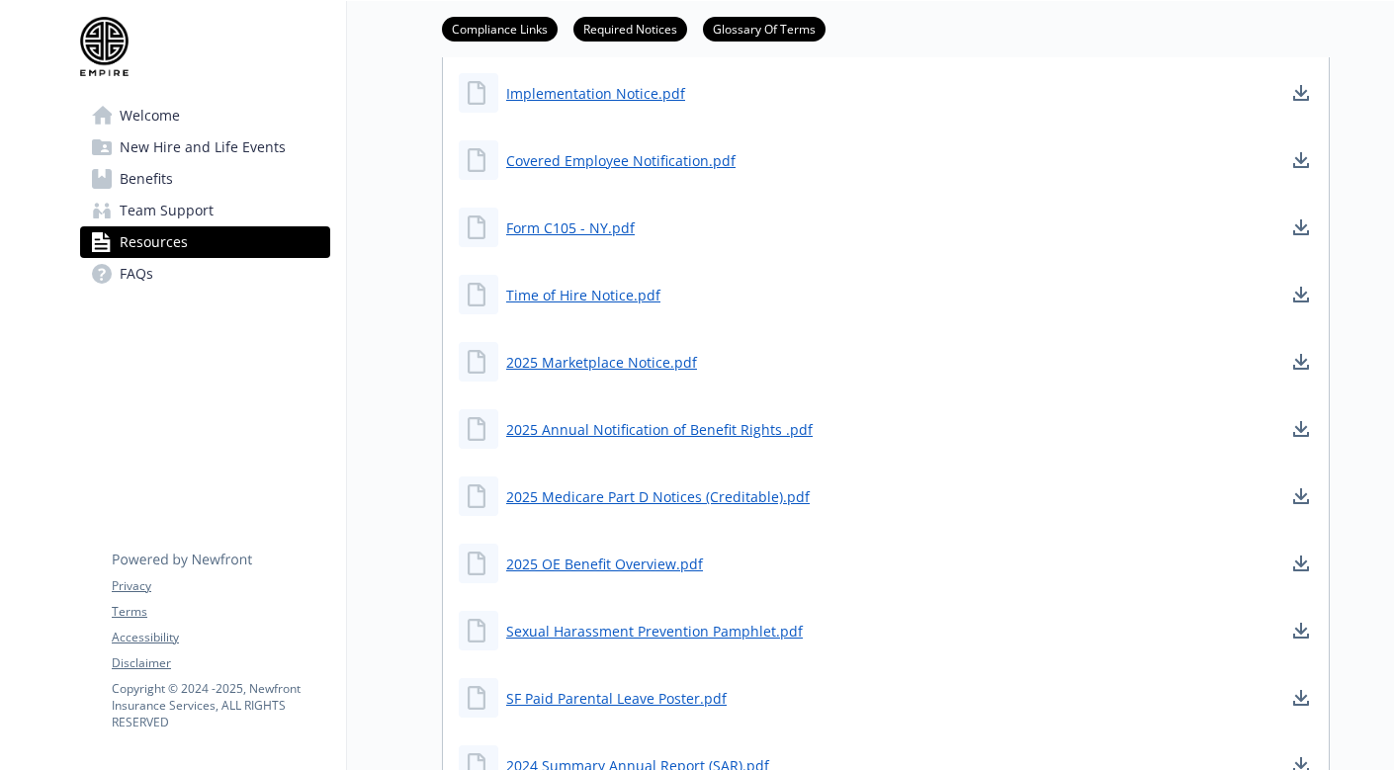
scroll to position [1608, 0]
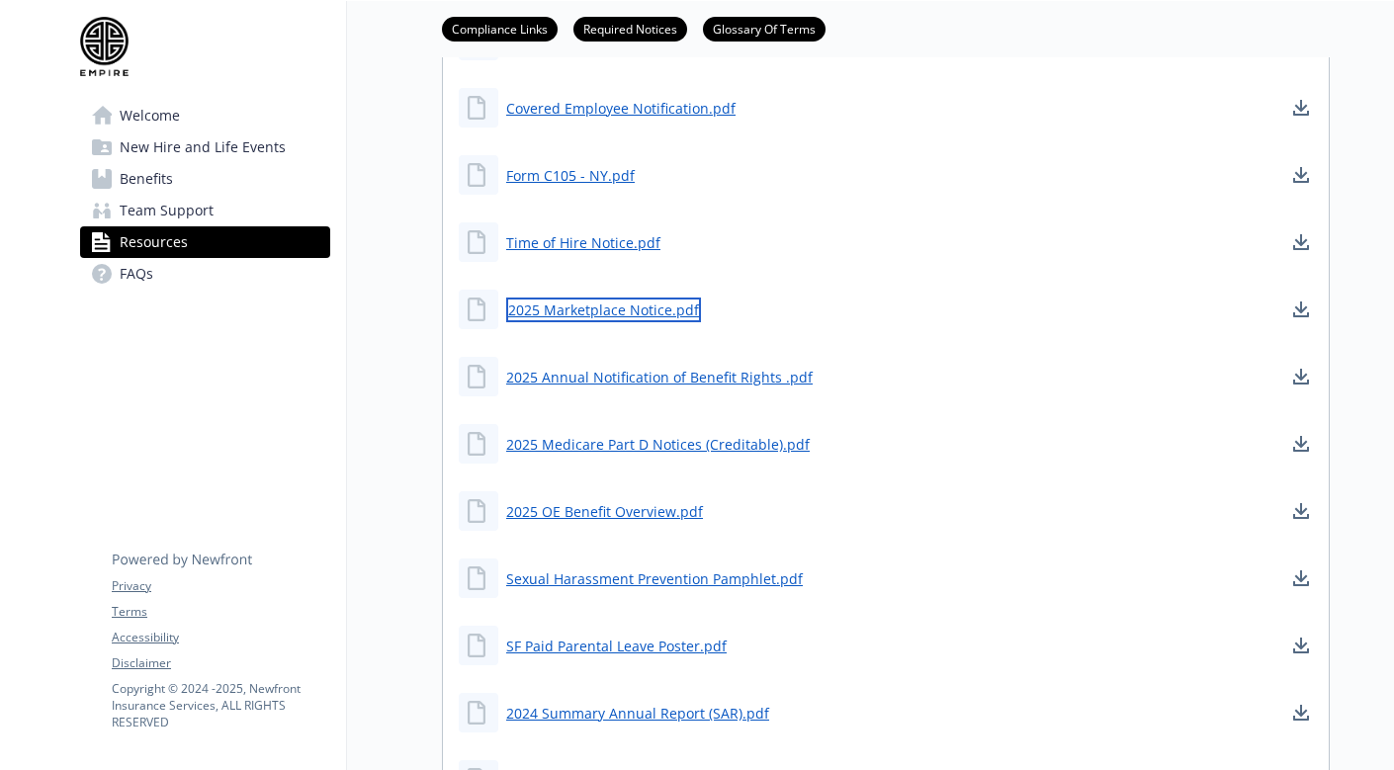
click at [636, 308] on link "2025 Marketplace Notice.pdf" at bounding box center [603, 310] width 195 height 25
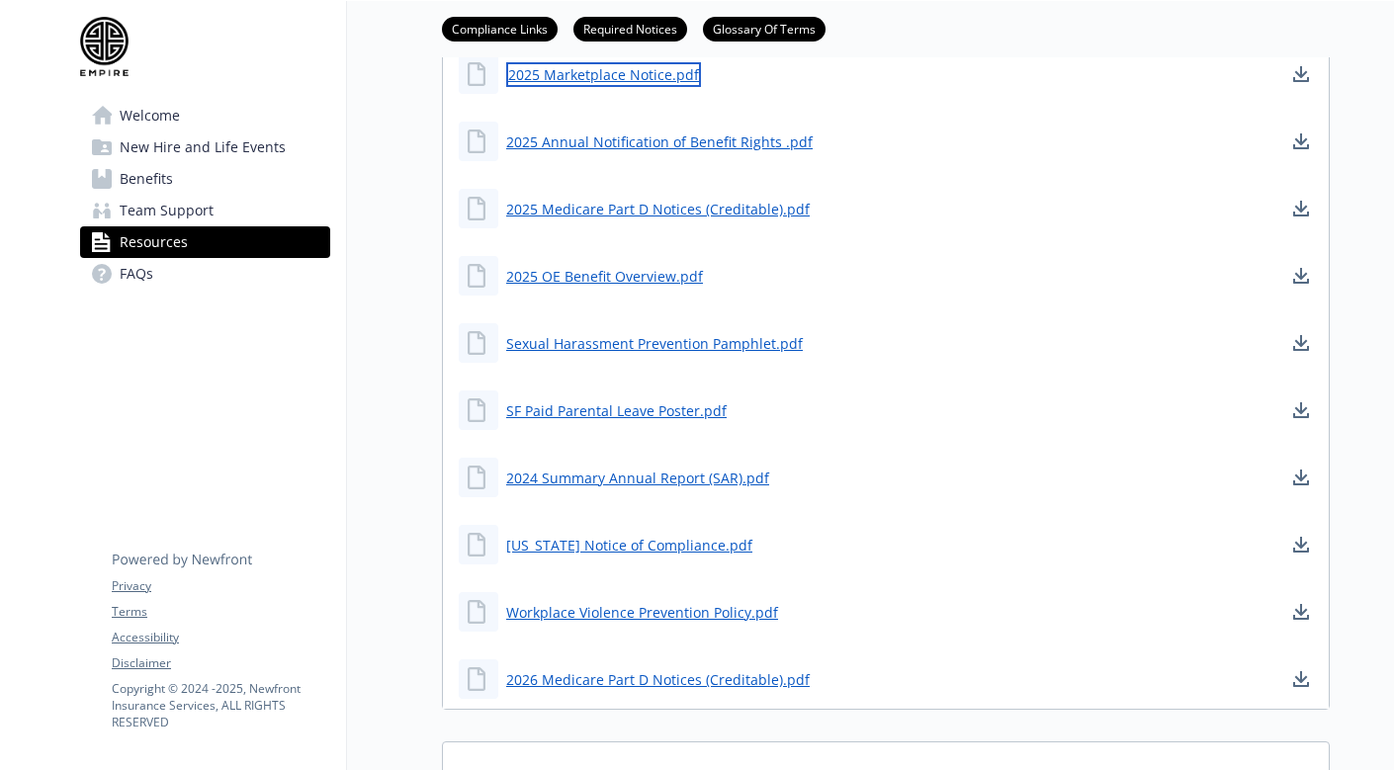
scroll to position [1842, 0]
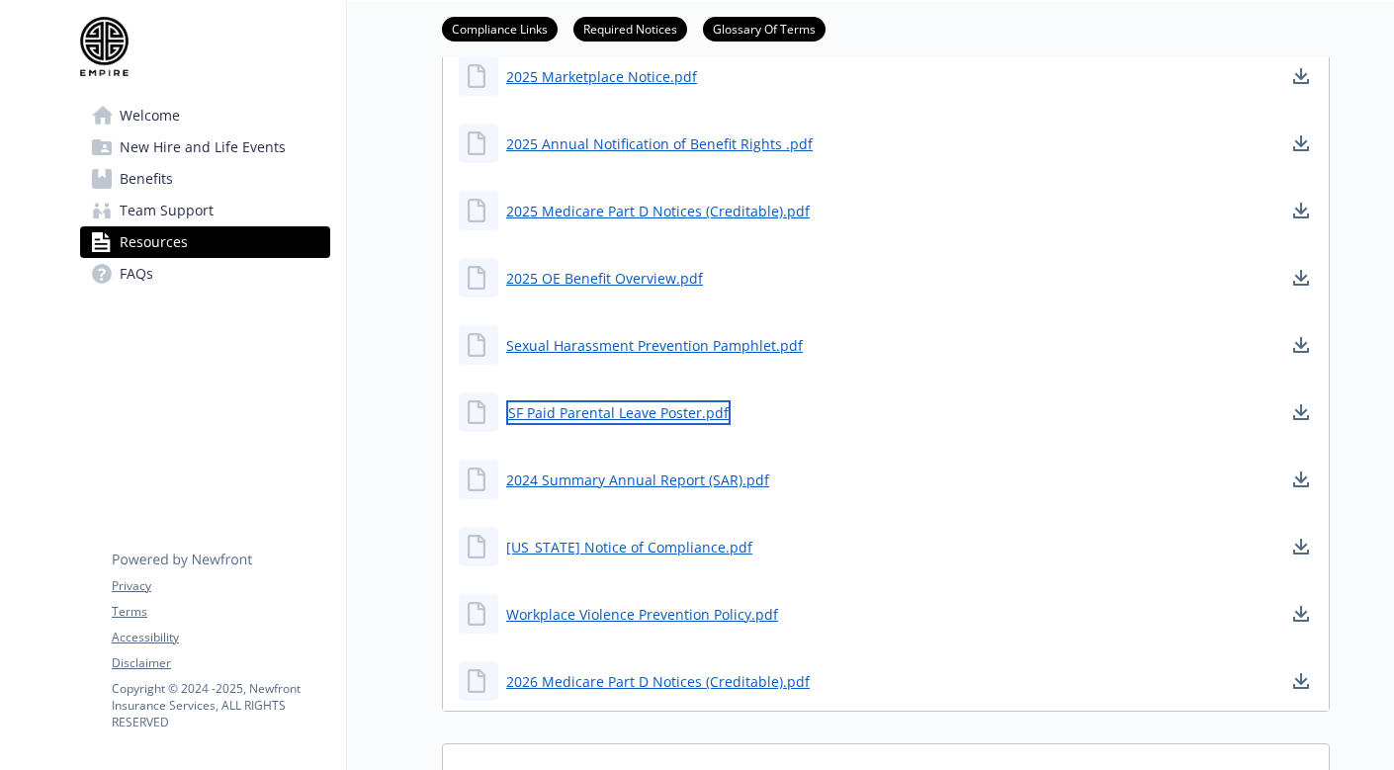
click at [659, 417] on link "SF Paid Parental Leave Poster.pdf" at bounding box center [618, 412] width 224 height 25
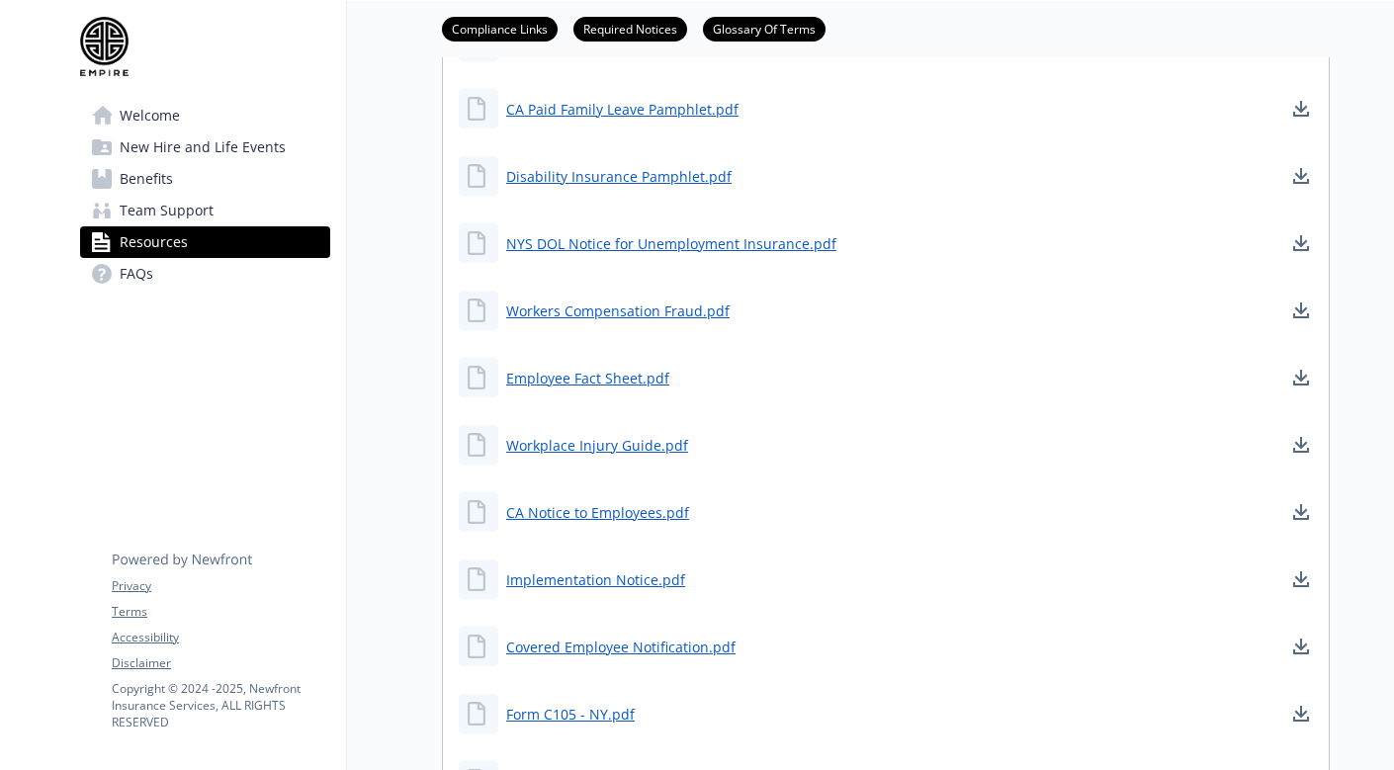
scroll to position [1088, 0]
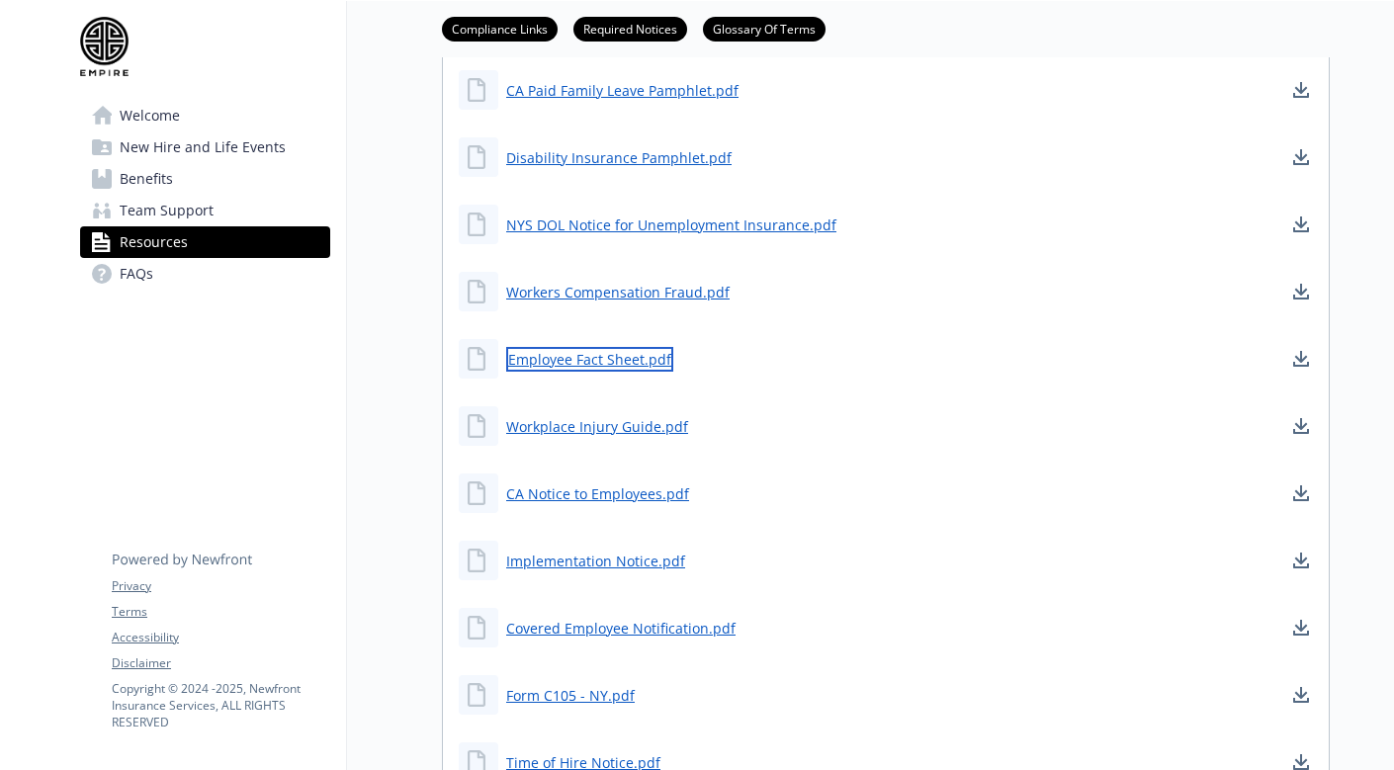
click at [579, 362] on link "Employee Fact Sheet.pdf" at bounding box center [589, 359] width 167 height 25
click at [182, 209] on span "Team Support" at bounding box center [167, 211] width 94 height 32
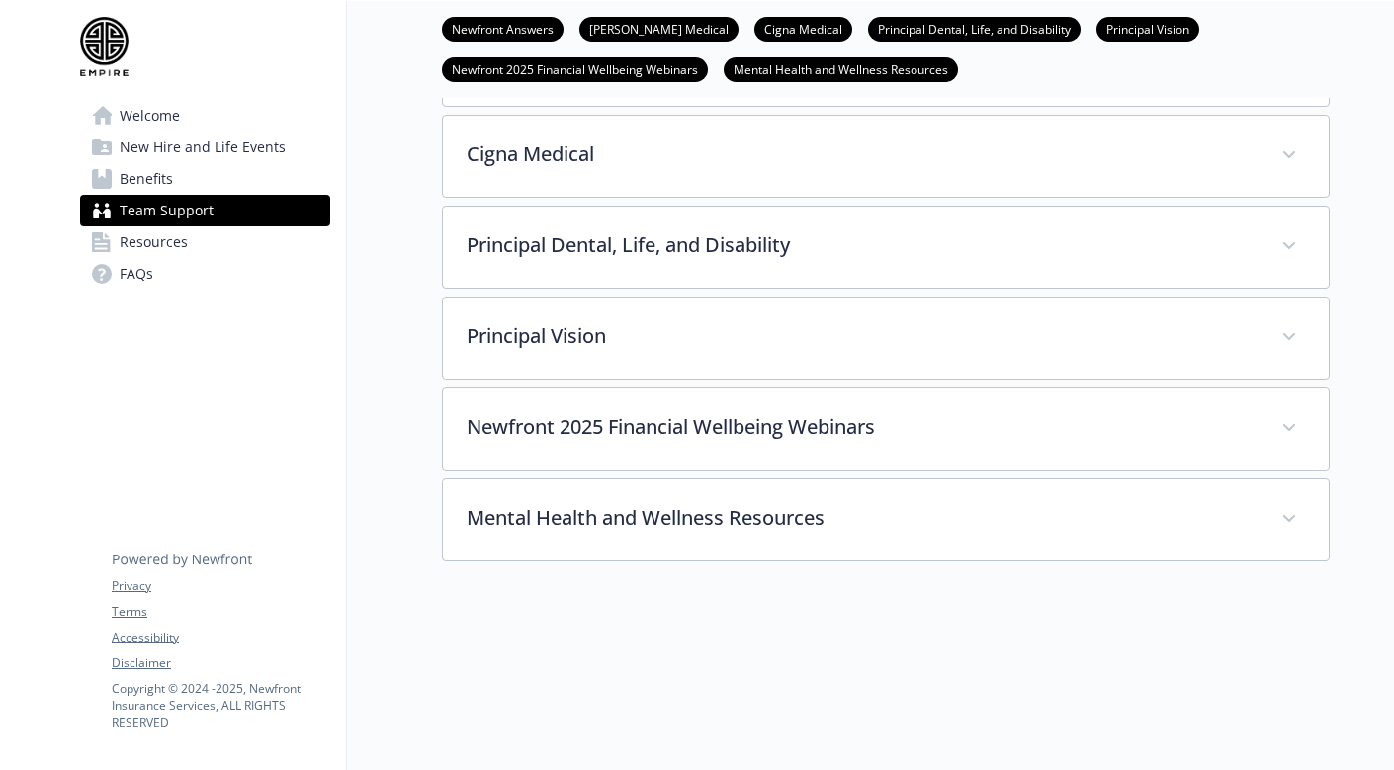
scroll to position [486, 0]
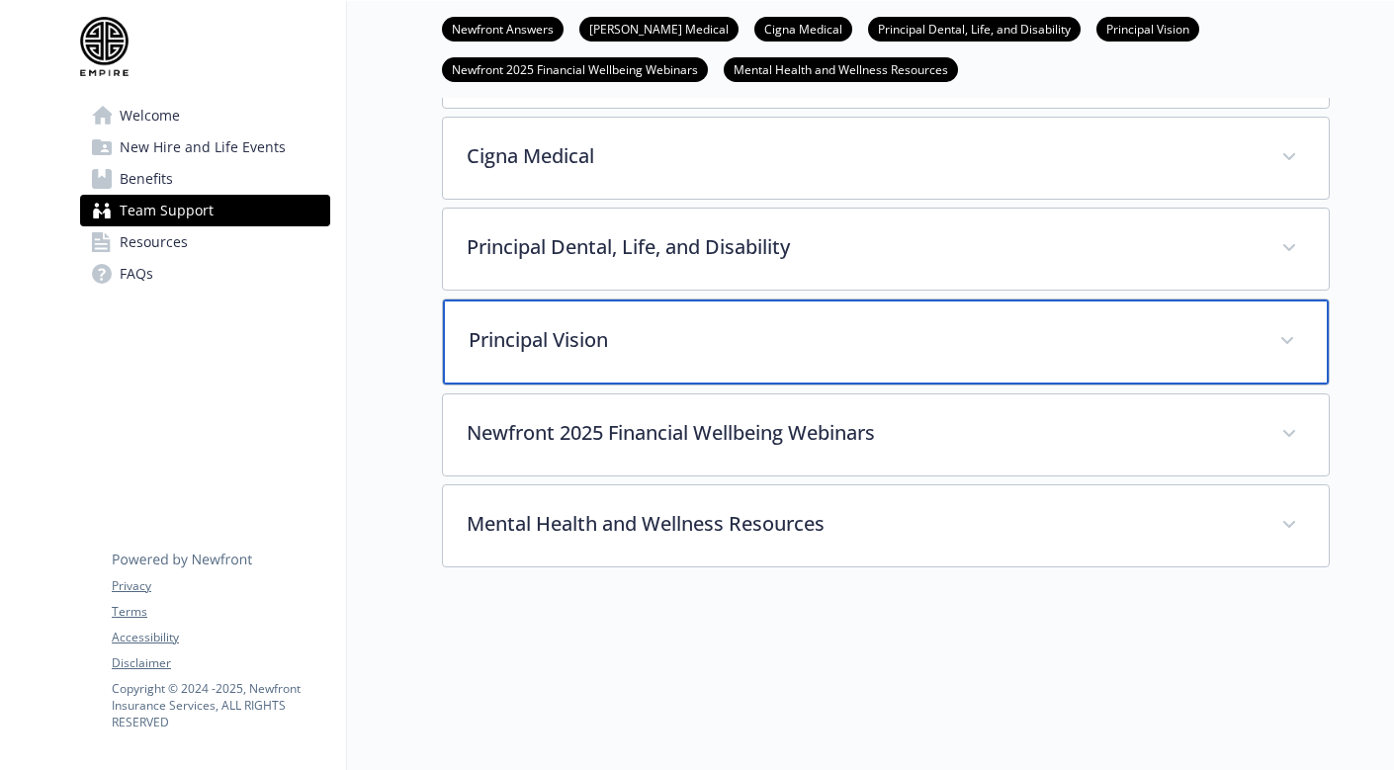
click at [488, 349] on p "Principal Vision" at bounding box center [862, 340] width 787 height 30
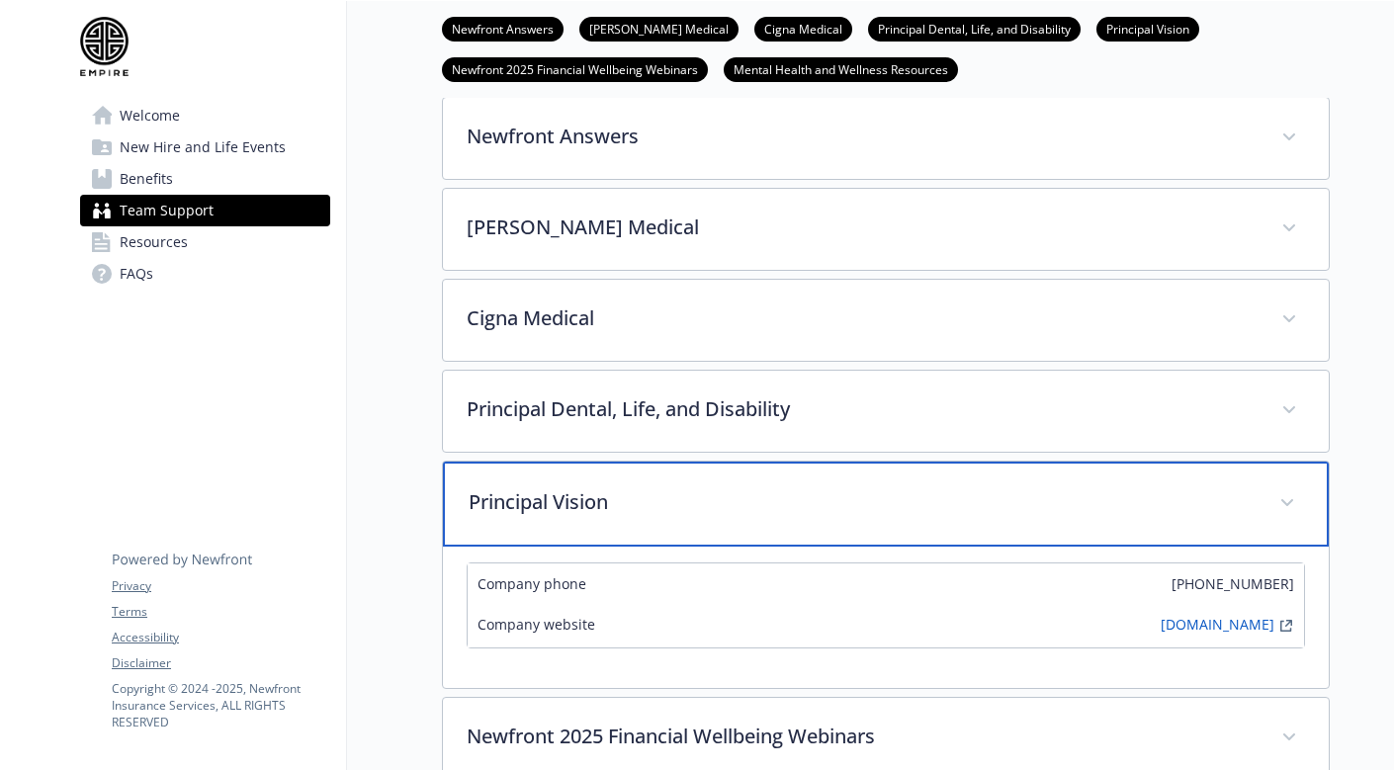
scroll to position [321, 0]
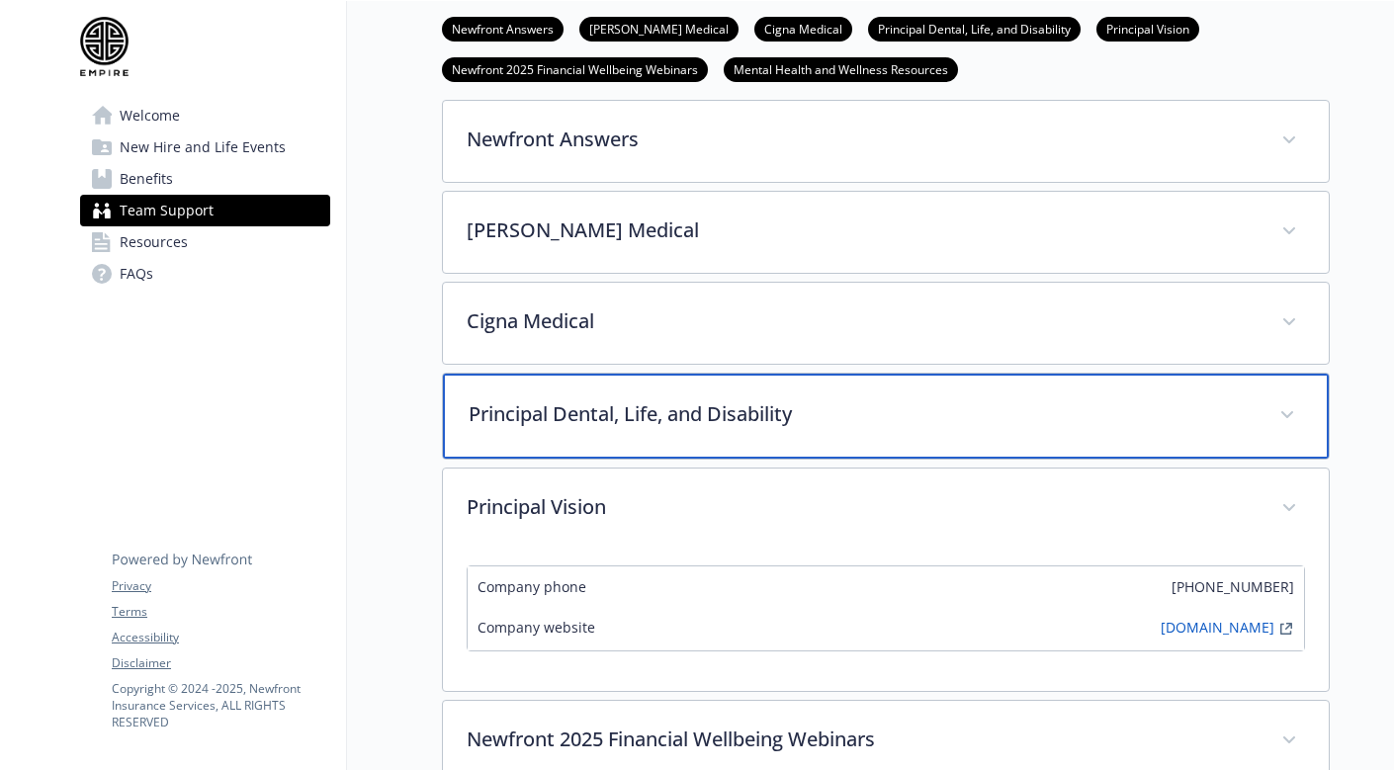
click at [516, 419] on p "Principal Dental, Life, and Disability" at bounding box center [862, 414] width 787 height 30
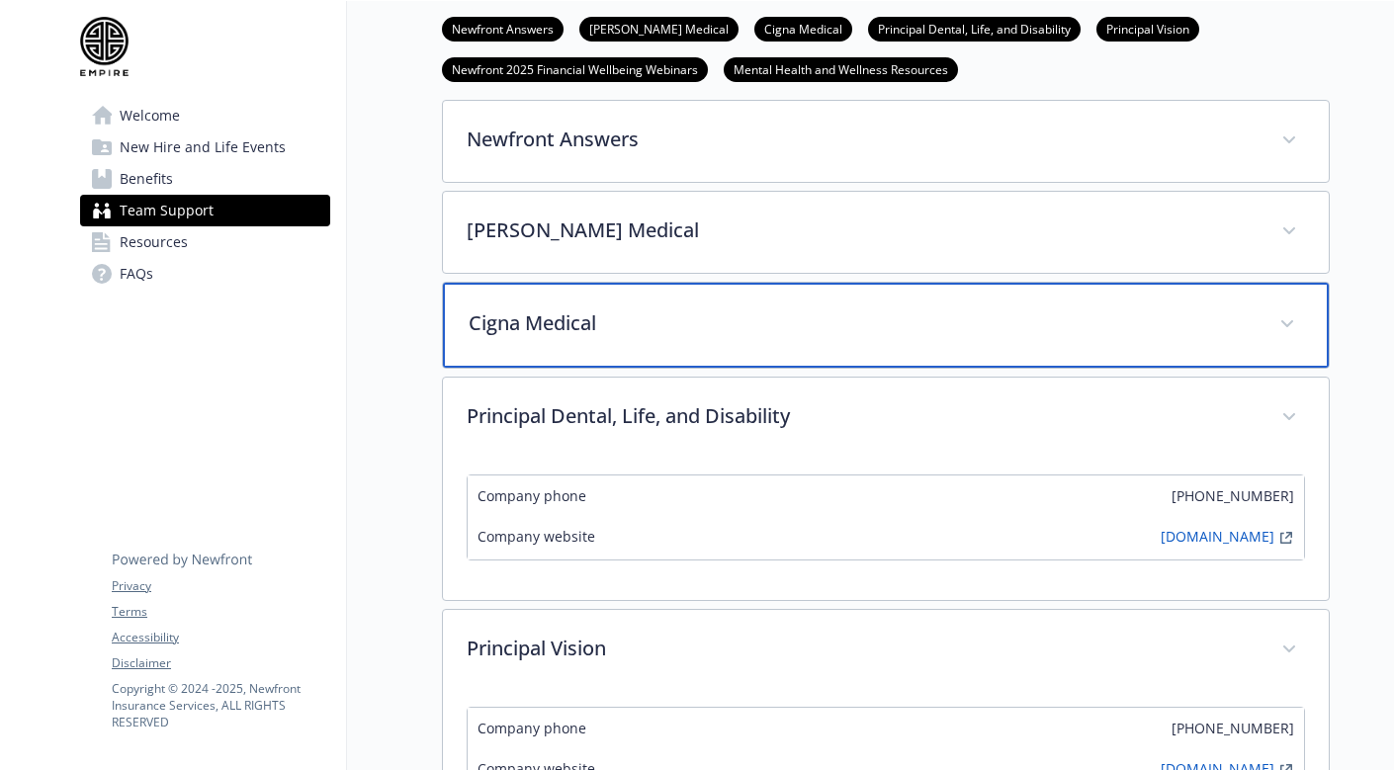
click at [538, 331] on p "Cigna Medical" at bounding box center [862, 323] width 787 height 30
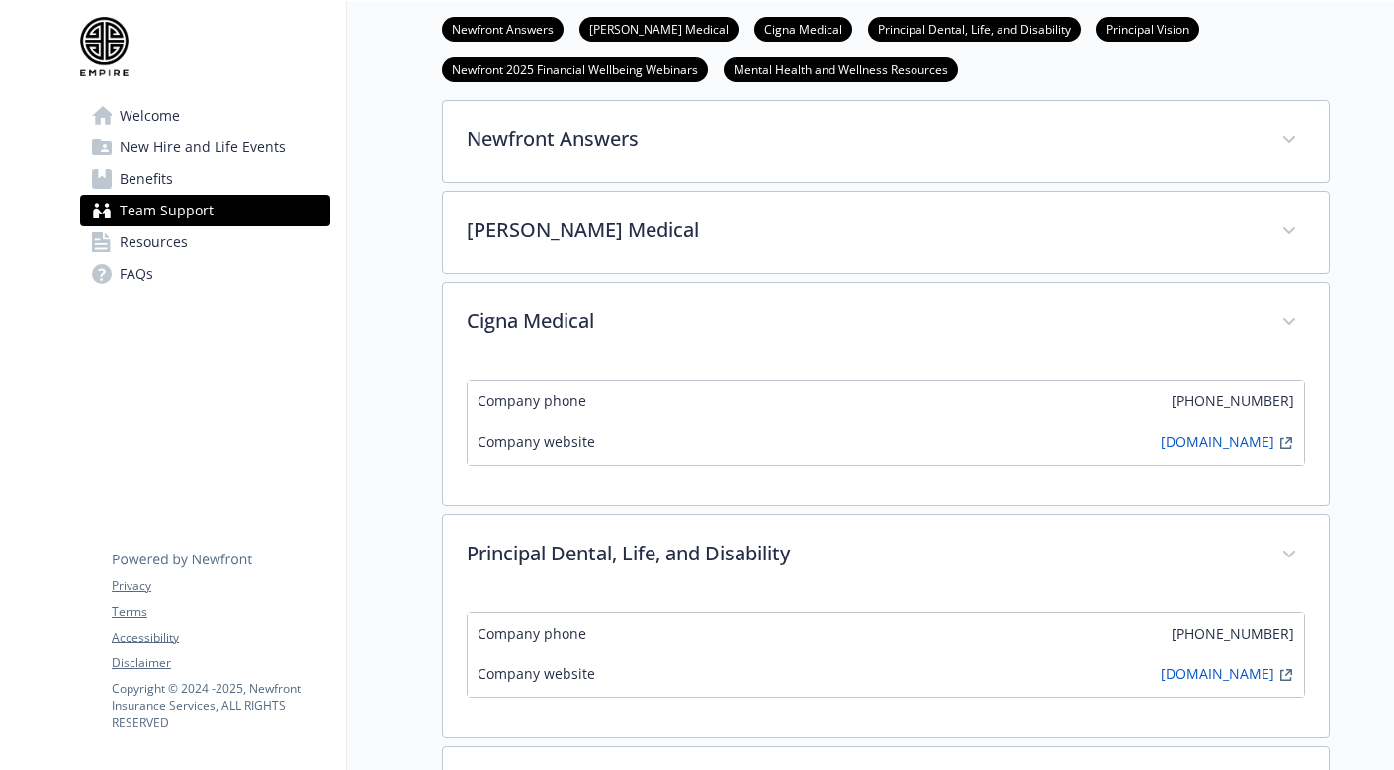
click at [156, 179] on span "Benefits" at bounding box center [146, 179] width 53 height 32
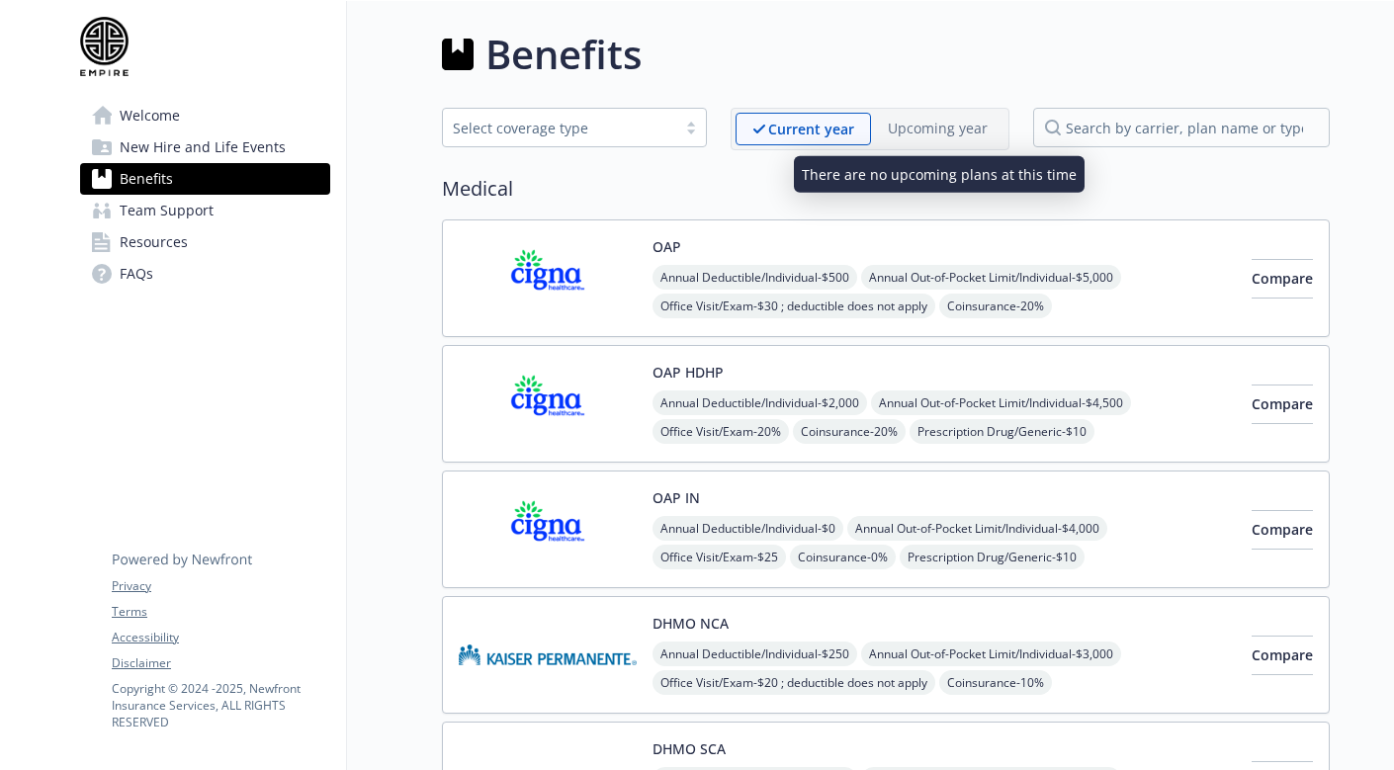
click at [915, 133] on p "Upcoming year" at bounding box center [938, 128] width 100 height 21
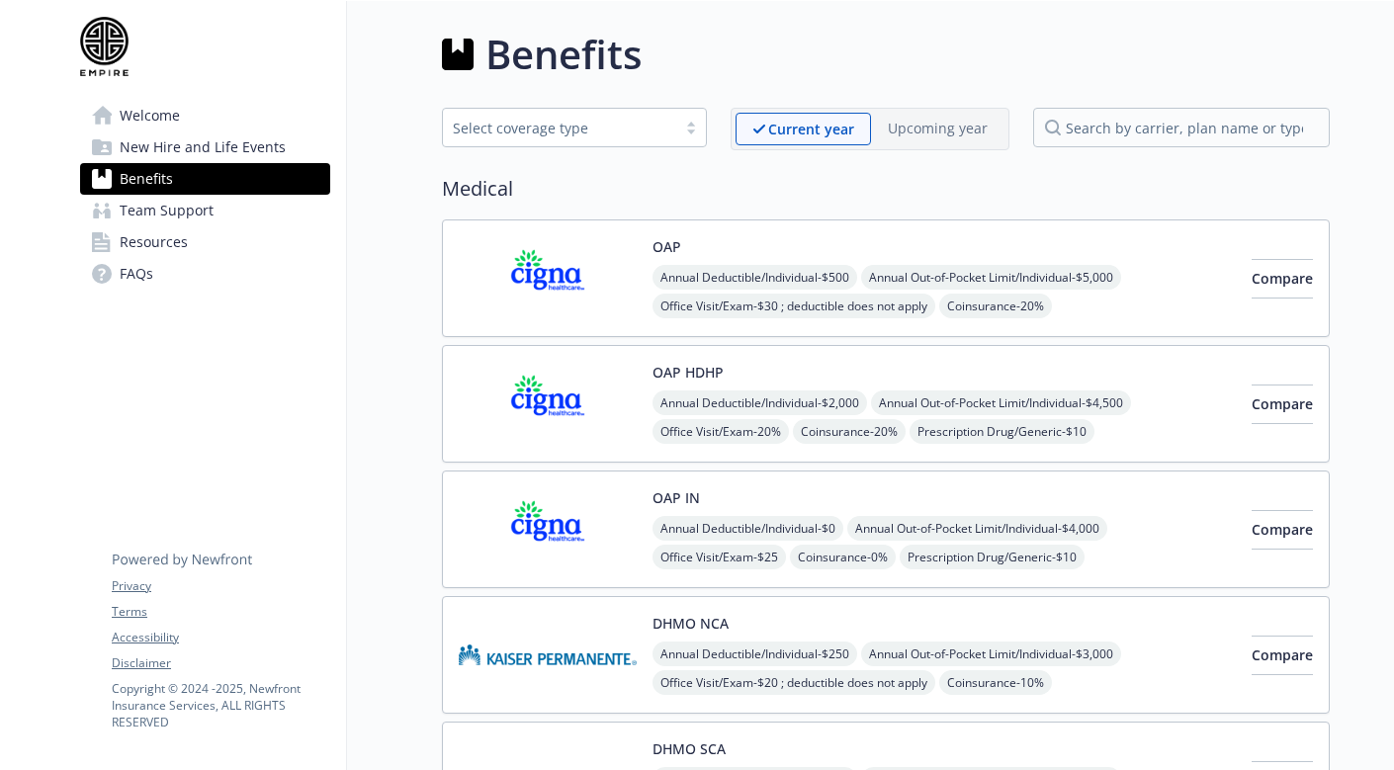
click at [137, 121] on span "Welcome" at bounding box center [150, 116] width 60 height 32
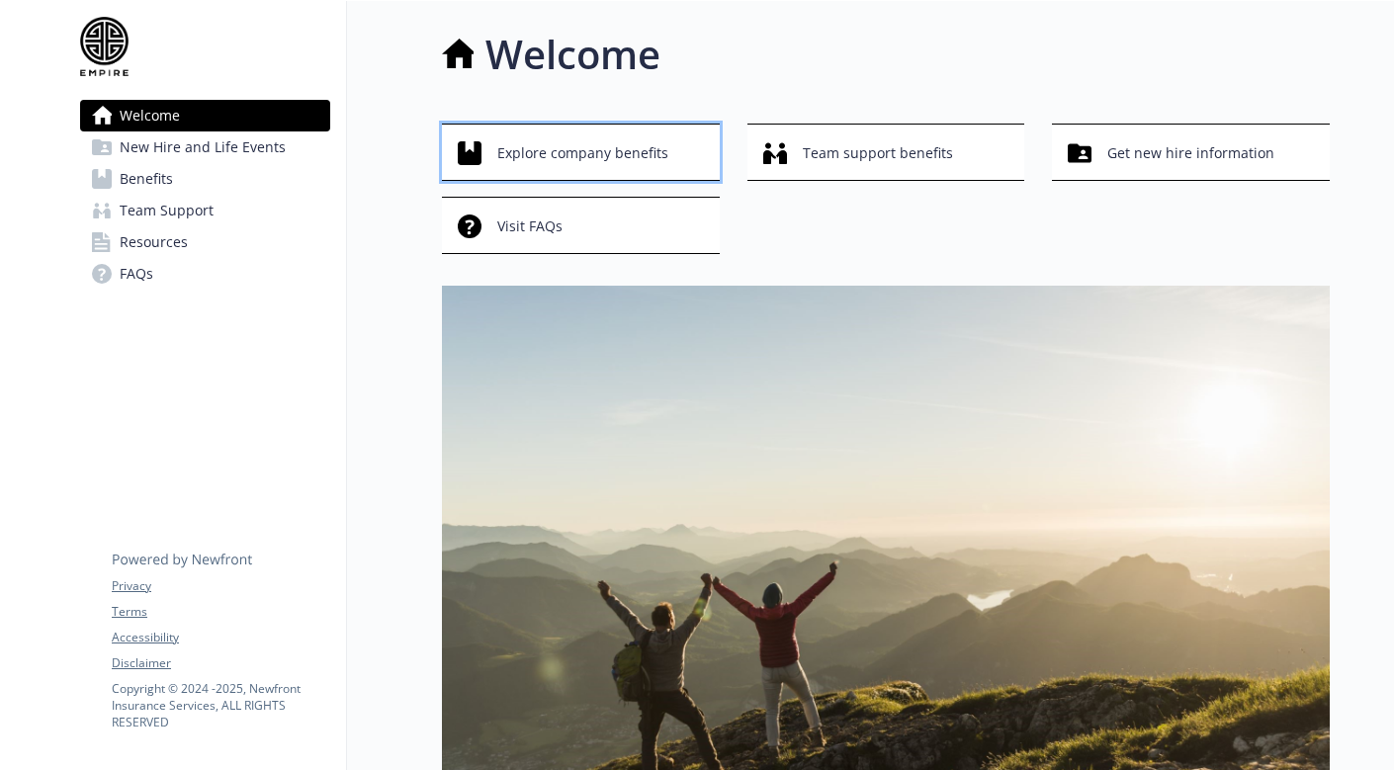
click at [602, 156] on span "Explore company benefits" at bounding box center [582, 153] width 171 height 38
